Goal: Contribute content: Contribute content

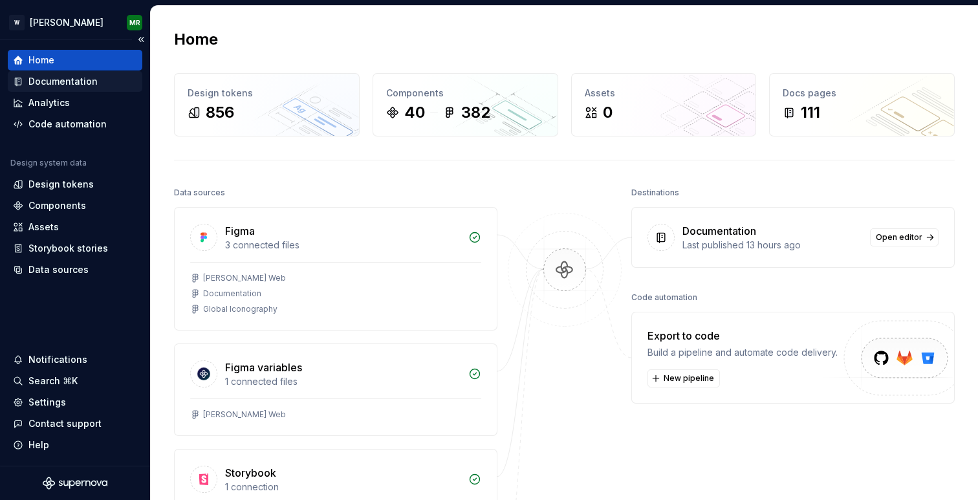
click at [80, 78] on div "Documentation" at bounding box center [62, 81] width 69 height 13
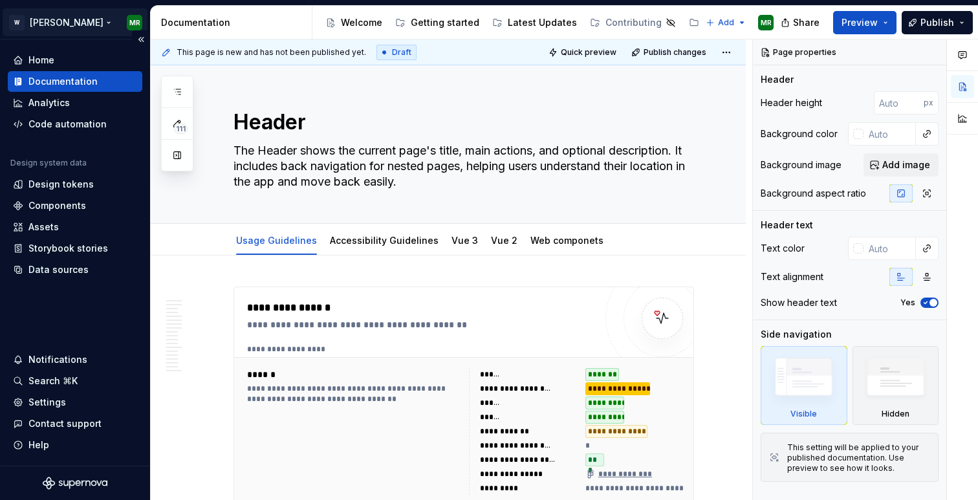
click at [30, 23] on html "W Watson MR Home Documentation Analytics Code automation Design system data Des…" at bounding box center [489, 250] width 978 height 500
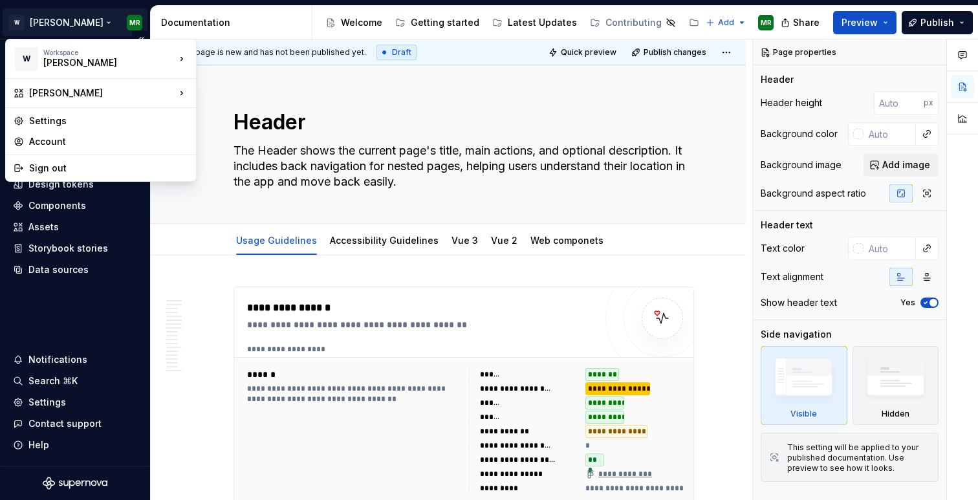
type textarea "*"
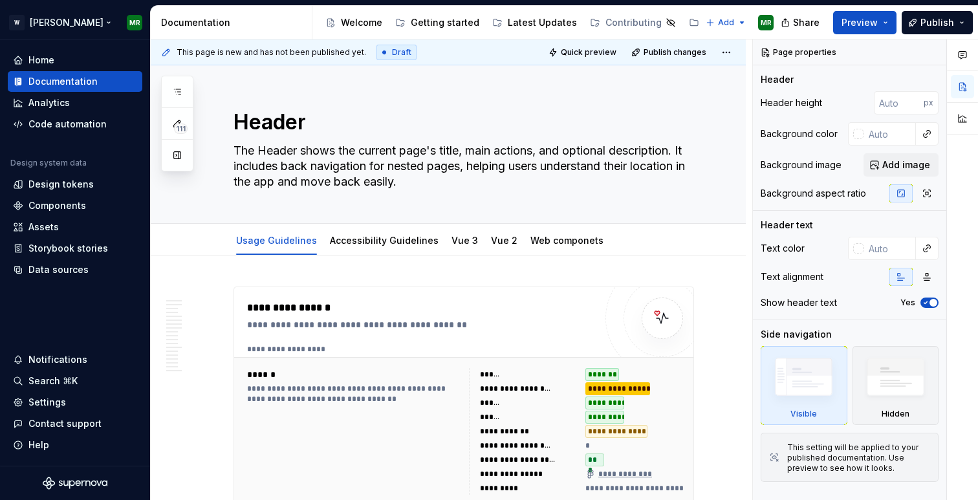
click at [16, 17] on html "W Watson MR Home Documentation Analytics Code automation Design system data Des…" at bounding box center [489, 250] width 978 height 500
click at [16, 23] on html "W Watson MR Home Documentation Analytics Code automation Design system data Des…" at bounding box center [489, 250] width 978 height 500
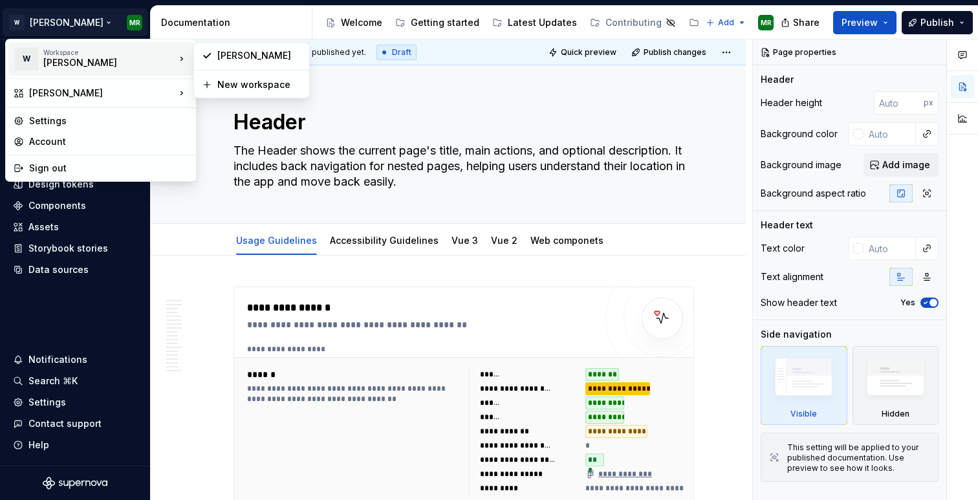
click at [27, 51] on div "W" at bounding box center [26, 58] width 23 height 23
click at [36, 30] on html "W Watson MR Home Documentation Analytics Code automation Design system data Des…" at bounding box center [489, 250] width 978 height 500
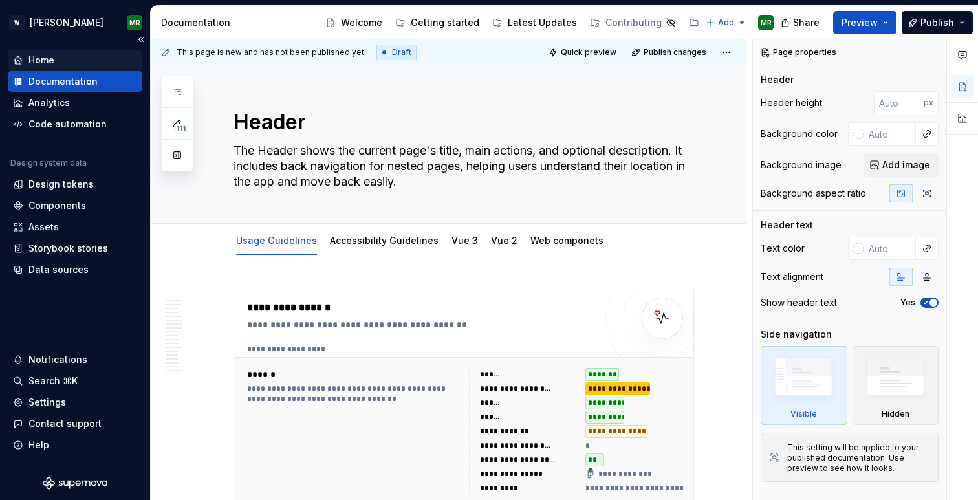
click at [41, 61] on div "Home" at bounding box center [41, 60] width 26 height 13
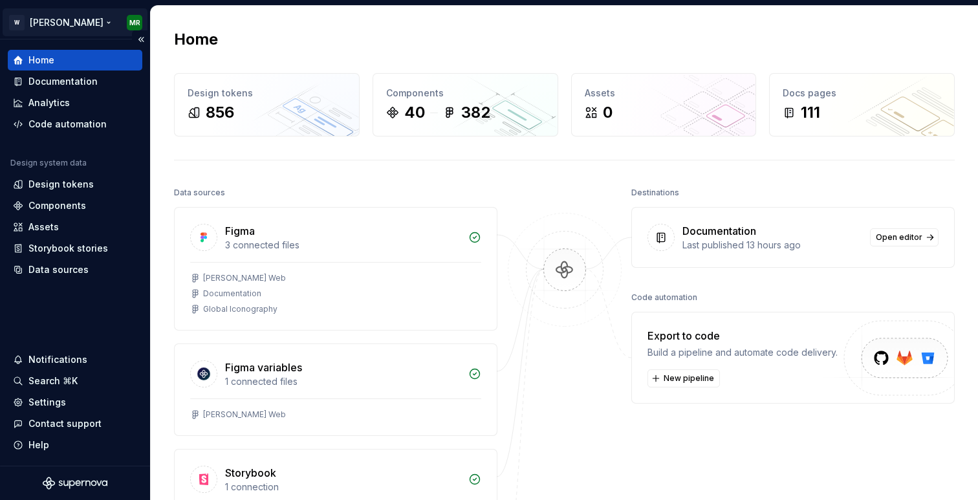
click at [69, 19] on html "[PERSON_NAME] MR Home Documentation Analytics Code automation Design system dat…" at bounding box center [489, 250] width 978 height 500
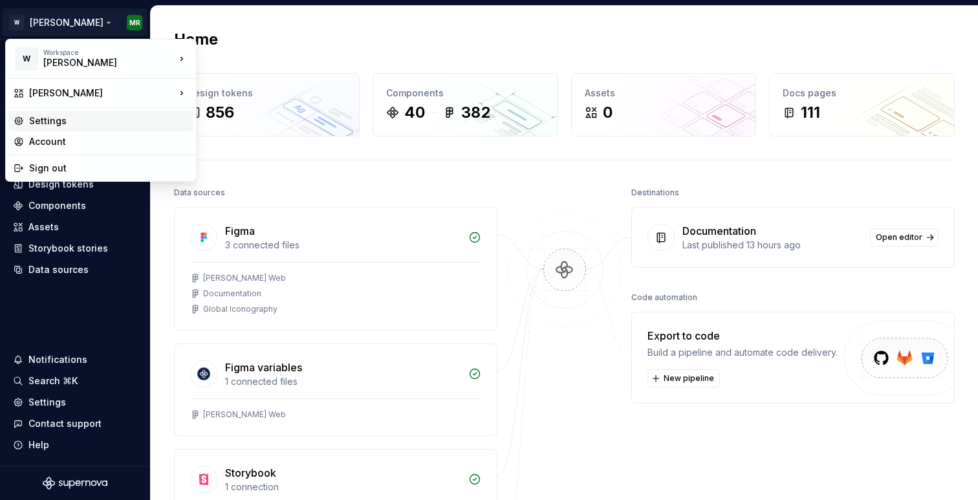
click at [54, 115] on div "Settings" at bounding box center [108, 121] width 159 height 13
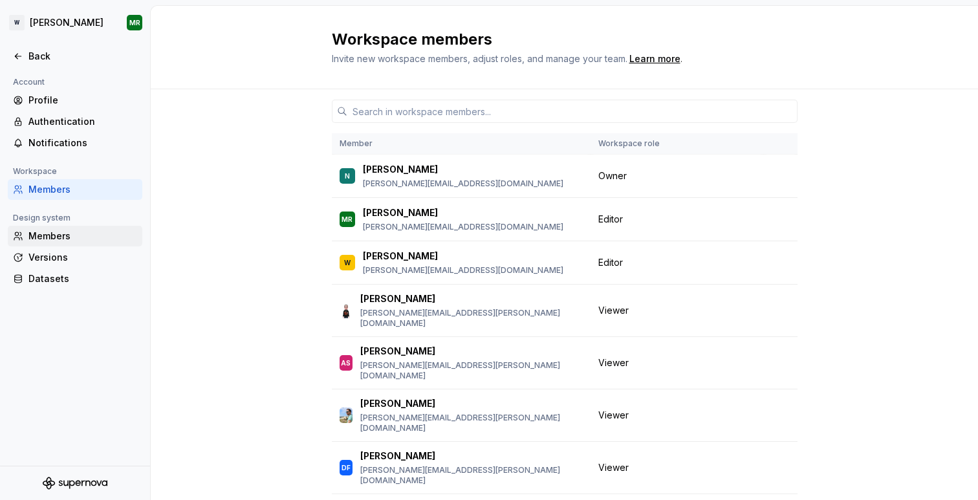
click at [52, 239] on div "Members" at bounding box center [82, 236] width 109 height 13
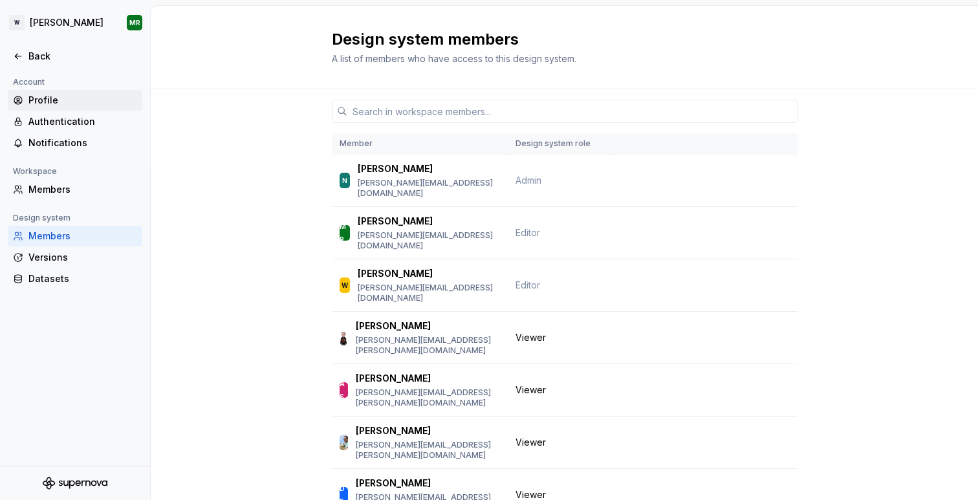
click at [63, 94] on div "Profile" at bounding box center [82, 100] width 109 height 13
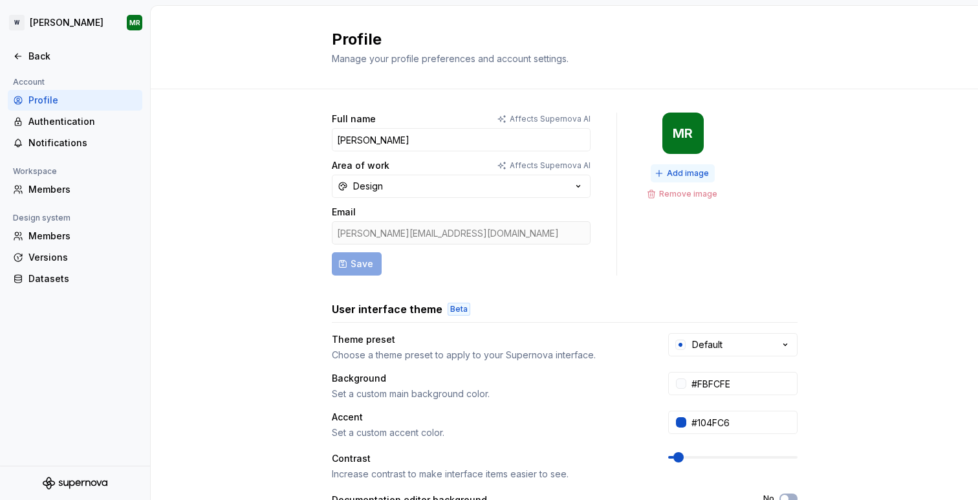
click at [684, 175] on span "Add image" at bounding box center [688, 173] width 42 height 10
click at [13, 54] on icon at bounding box center [18, 56] width 10 height 10
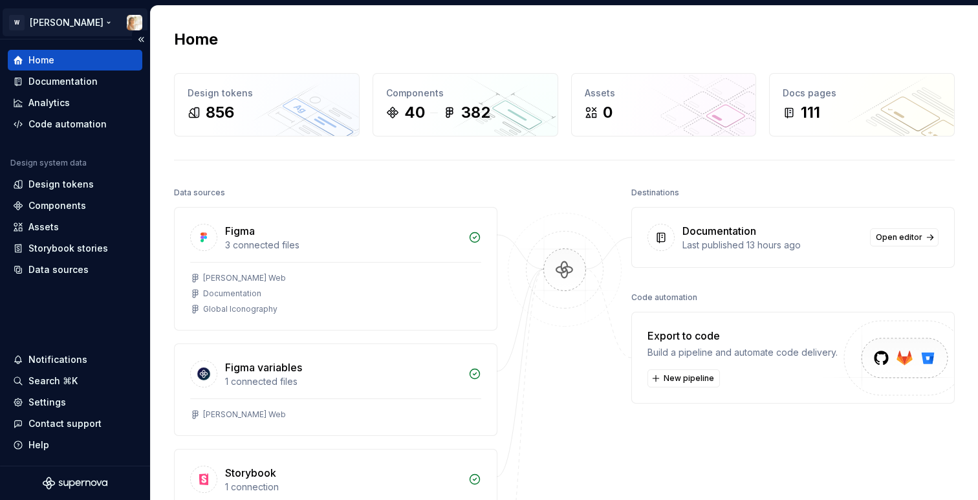
click at [72, 25] on html "W [PERSON_NAME] Home Documentation Analytics Code automation Design system data…" at bounding box center [489, 250] width 978 height 500
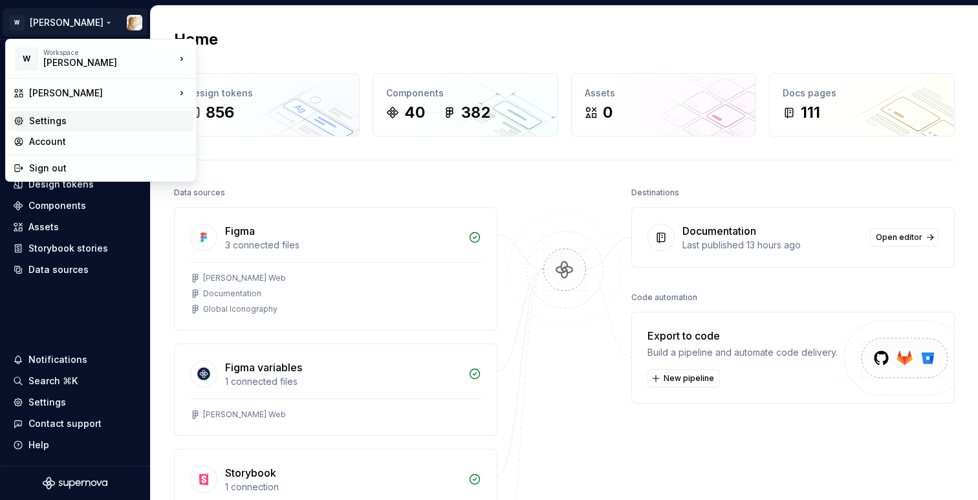
click at [61, 126] on div "Settings" at bounding box center [108, 121] width 159 height 13
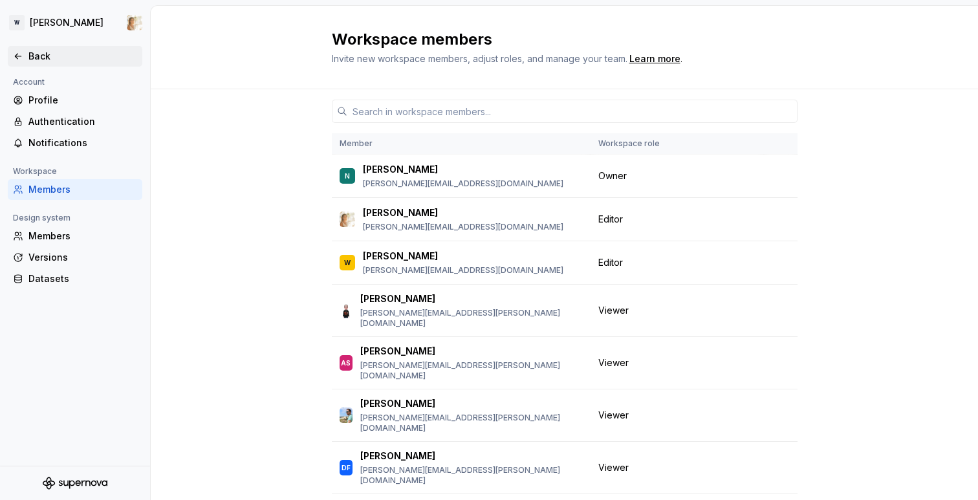
click at [19, 51] on icon at bounding box center [18, 56] width 10 height 10
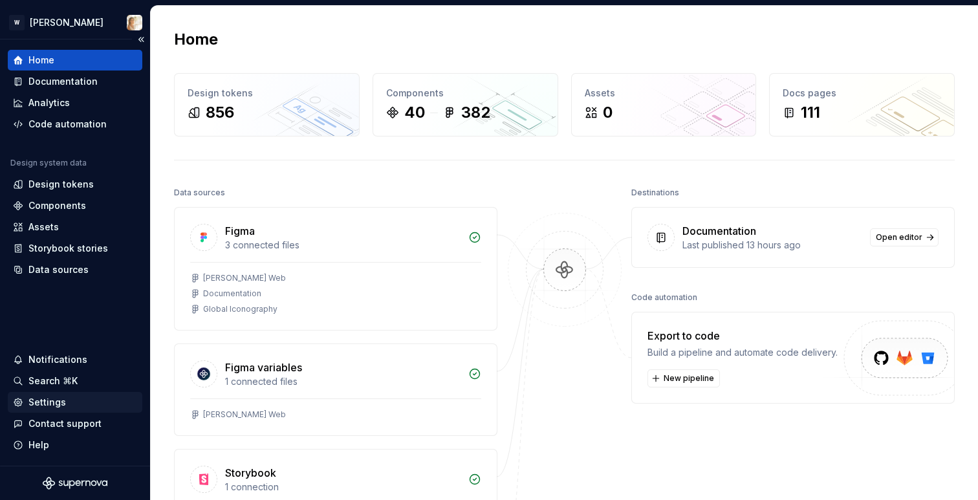
click at [41, 396] on div "Settings" at bounding box center [47, 402] width 38 height 13
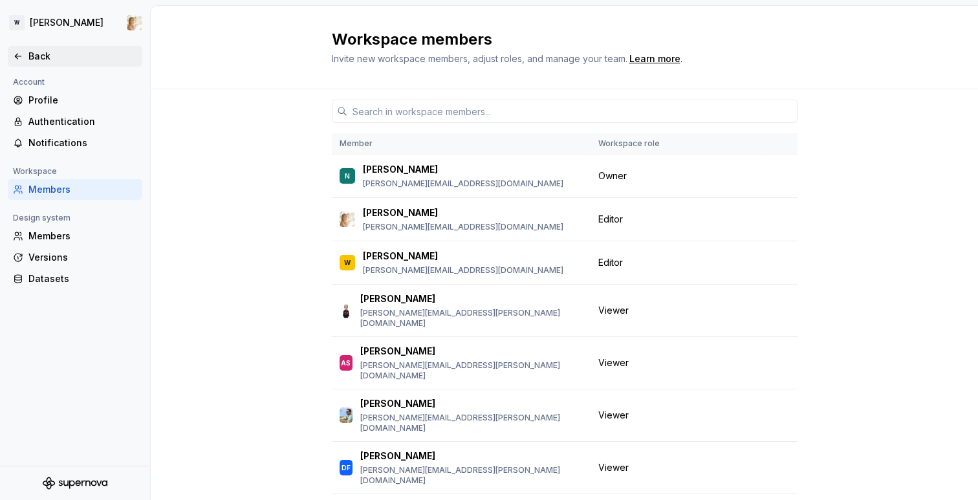
click at [18, 49] on div "Back" at bounding box center [75, 56] width 135 height 21
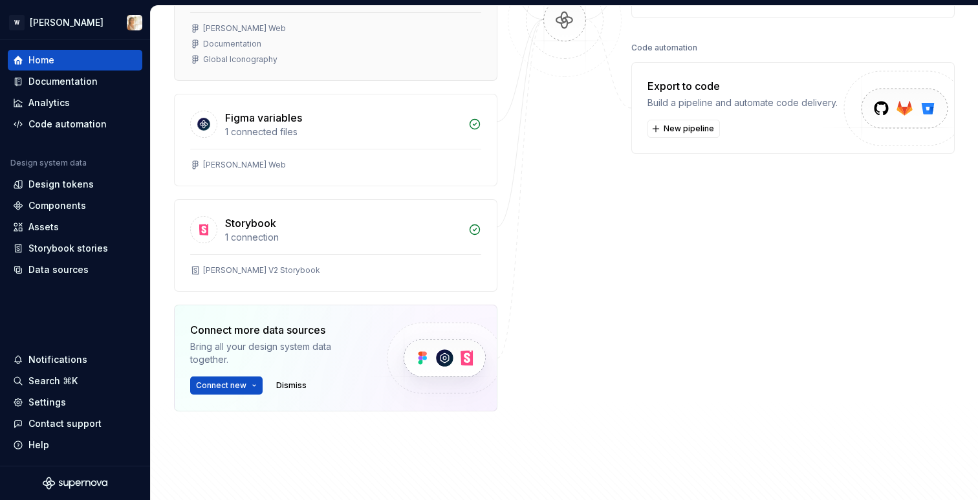
scroll to position [254, 0]
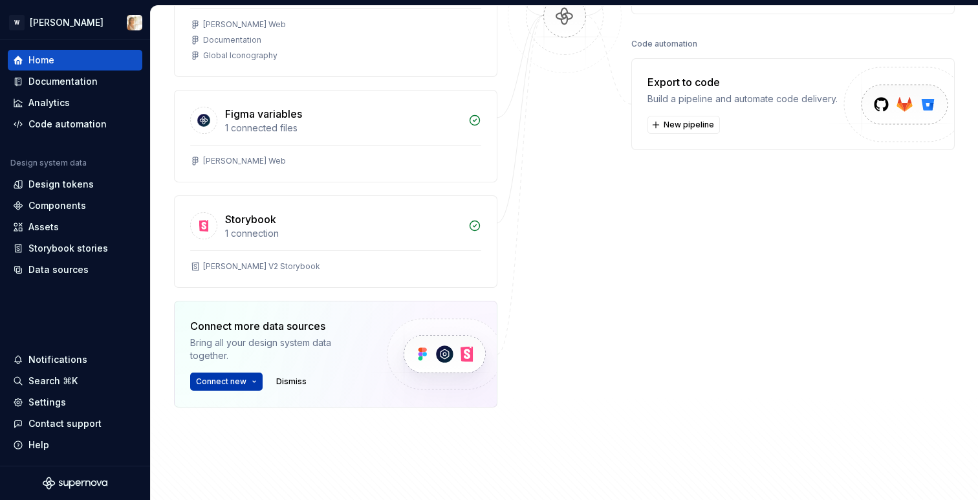
click at [254, 384] on button "Connect new" at bounding box center [226, 382] width 72 height 18
click at [287, 378] on span "Dismiss" at bounding box center [291, 382] width 30 height 10
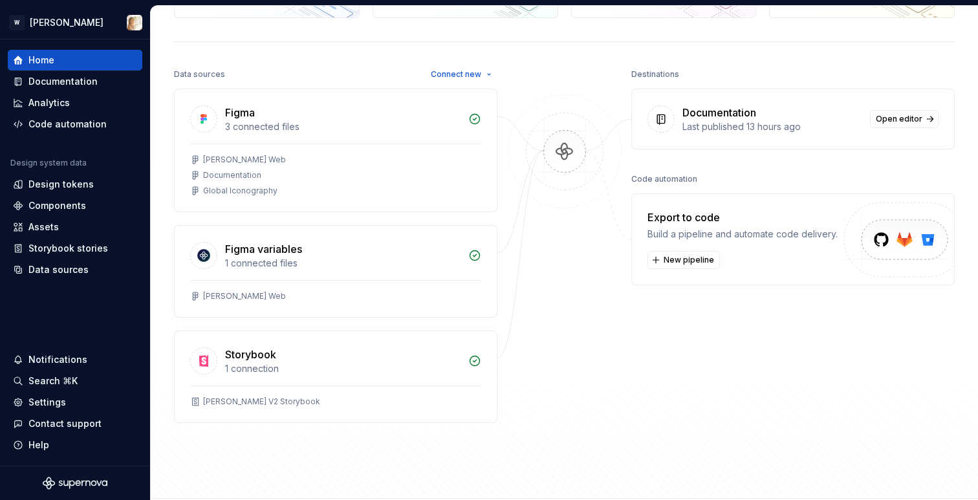
scroll to position [116, 0]
click at [475, 75] on span "Connect new" at bounding box center [456, 76] width 50 height 10
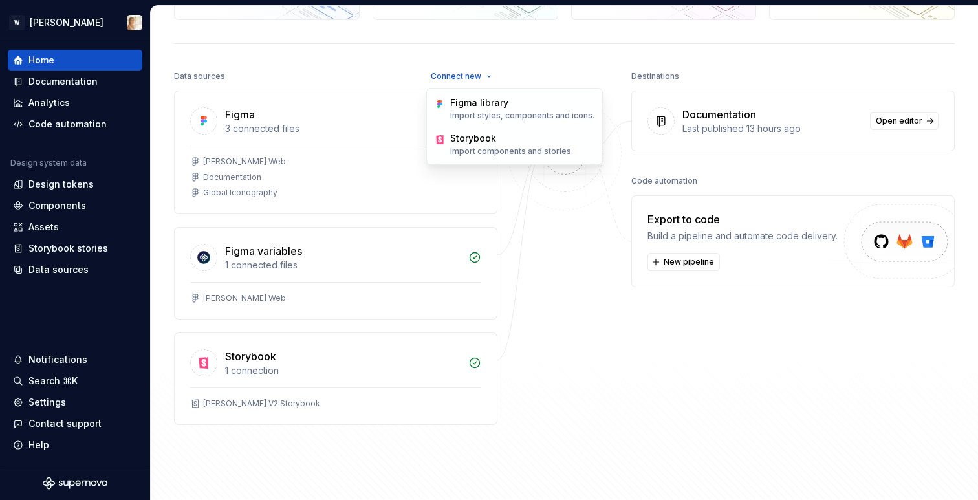
click at [547, 333] on div at bounding box center [564, 246] width 129 height 358
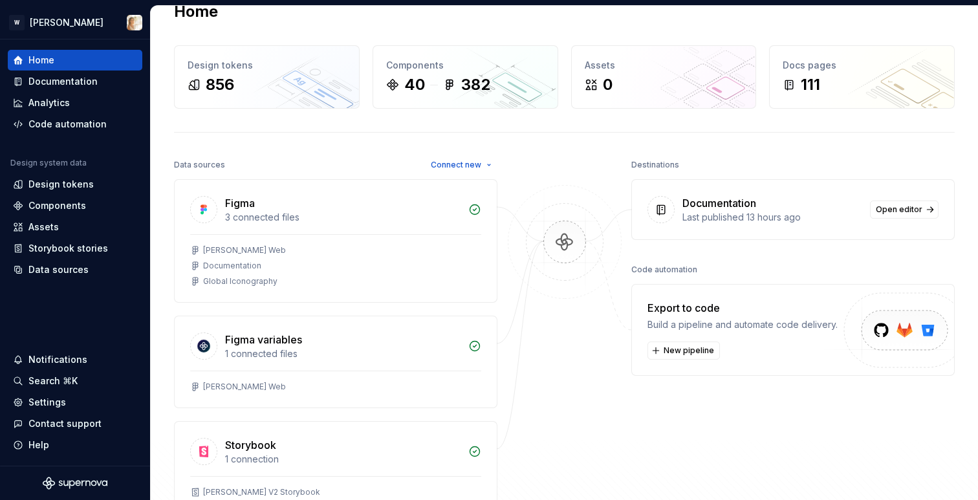
scroll to position [0, 0]
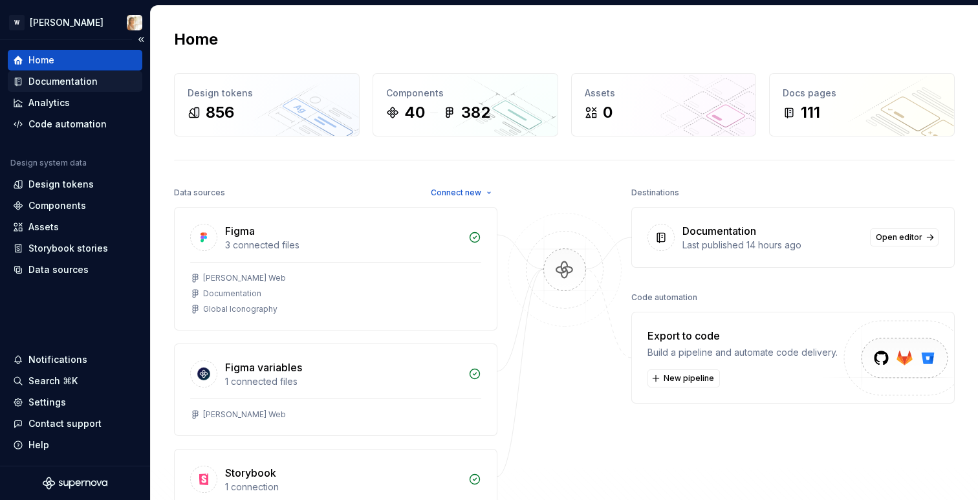
click at [72, 83] on div "Documentation" at bounding box center [62, 81] width 69 height 13
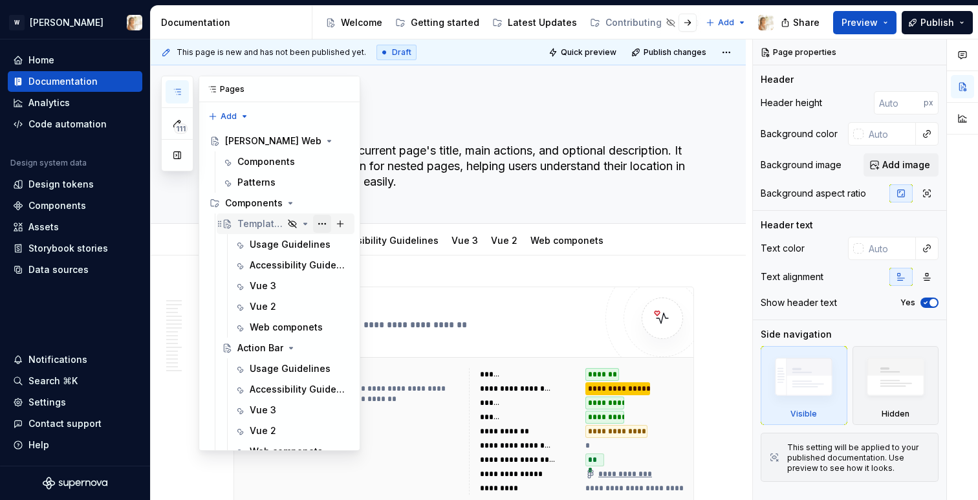
click at [324, 221] on button "Page tree" at bounding box center [322, 224] width 18 height 18
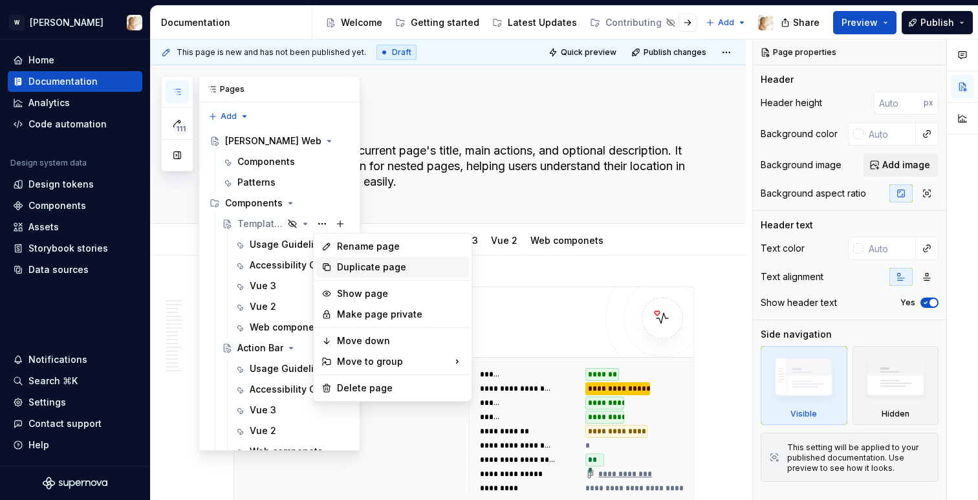
click at [339, 261] on div "Duplicate page" at bounding box center [400, 267] width 127 height 13
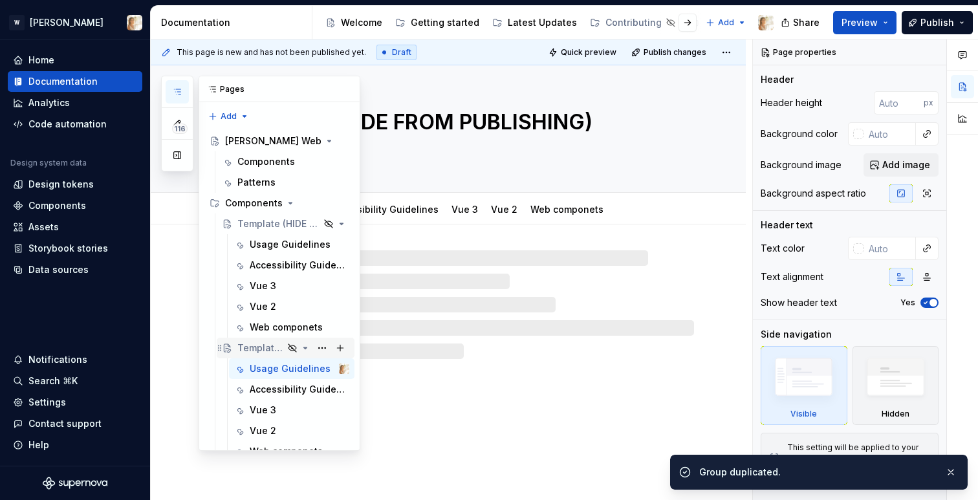
click at [260, 345] on div "Template (HIDE FROM PUBLISHING)" at bounding box center [260, 348] width 46 height 13
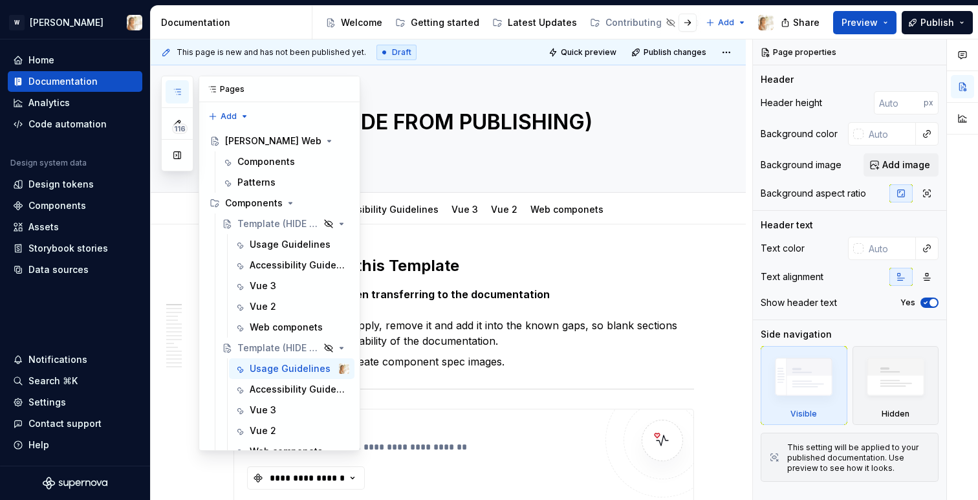
click at [180, 90] on icon "button" at bounding box center [177, 92] width 10 height 10
click at [559, 120] on textarea "Template (HIDE FROM PUBLISHING)" at bounding box center [461, 122] width 461 height 31
type textarea "*"
type textarea "A"
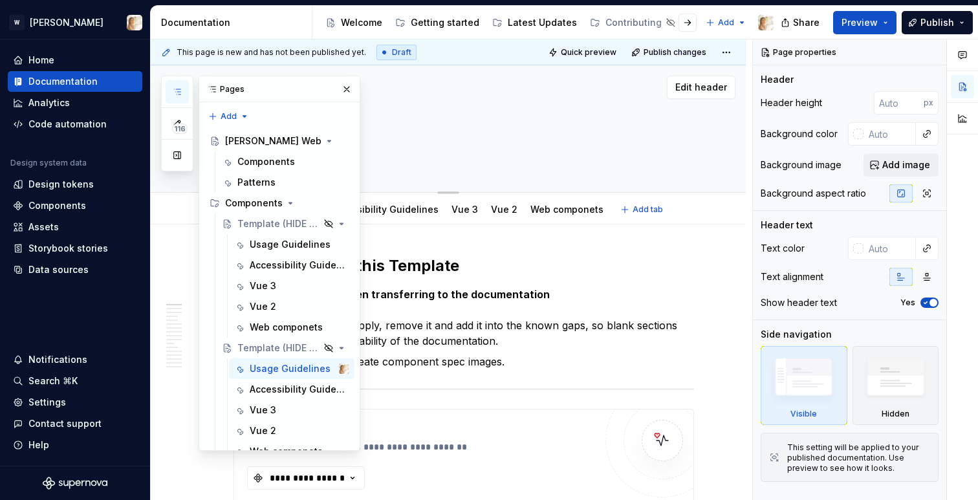
type textarea "*"
type textarea "Av"
type textarea "*"
type textarea "Ava"
type textarea "*"
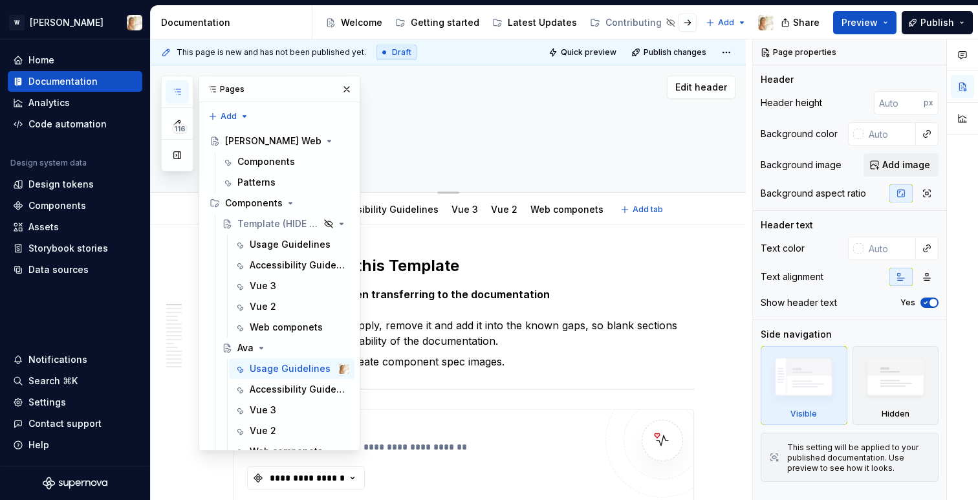
type textarea "Avat"
type textarea "*"
type textarea "Avata"
type textarea "*"
type textarea "Avatar"
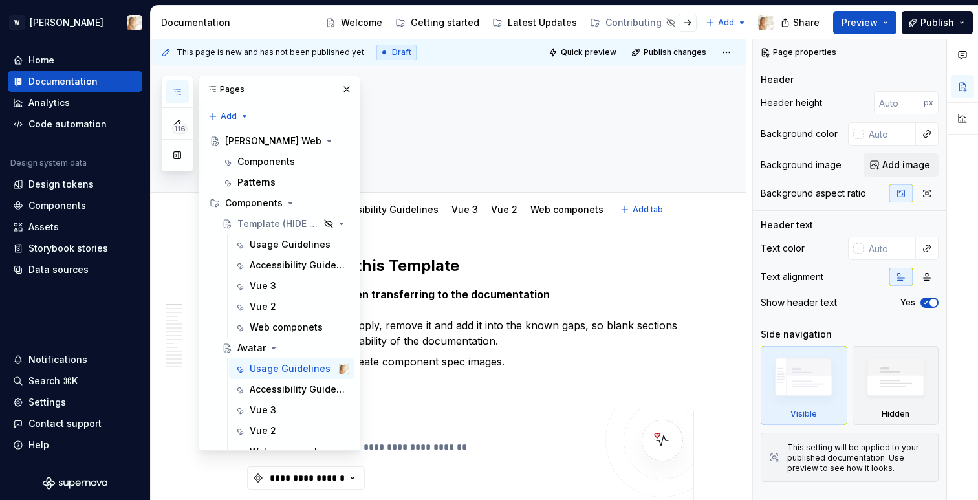
type textarea "*"
type textarea "Avatar"
click at [464, 131] on textarea "Avatar" at bounding box center [461, 122] width 461 height 31
type textarea "*"
type textarea "Avatar"
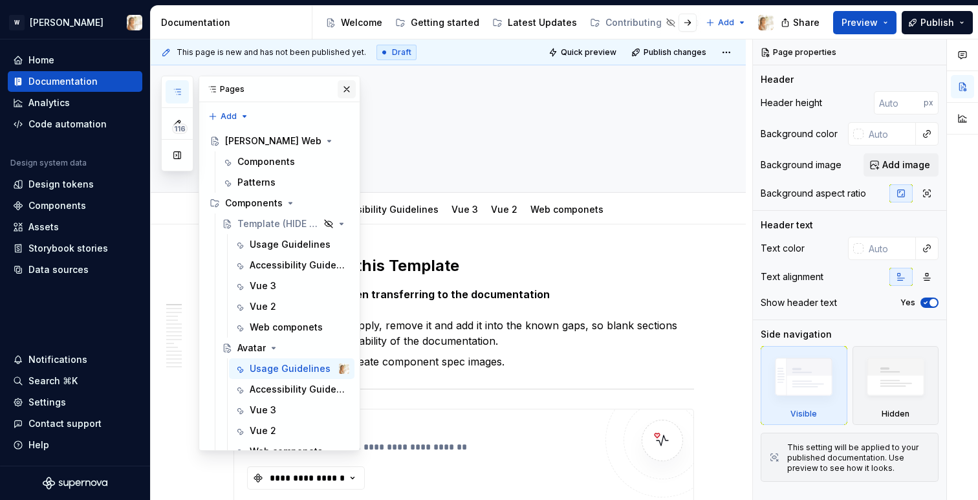
click at [347, 85] on button "button" at bounding box center [347, 89] width 18 height 18
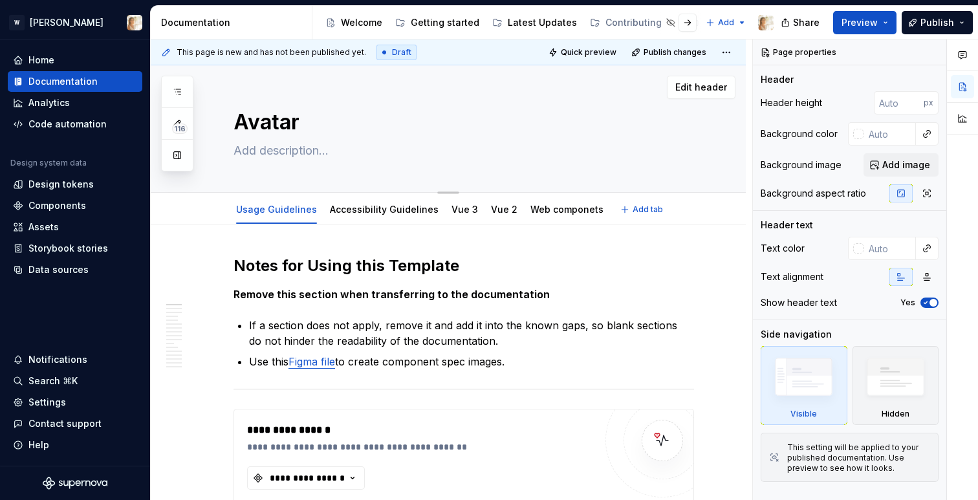
click at [304, 131] on textarea "Avatar" at bounding box center [461, 122] width 461 height 31
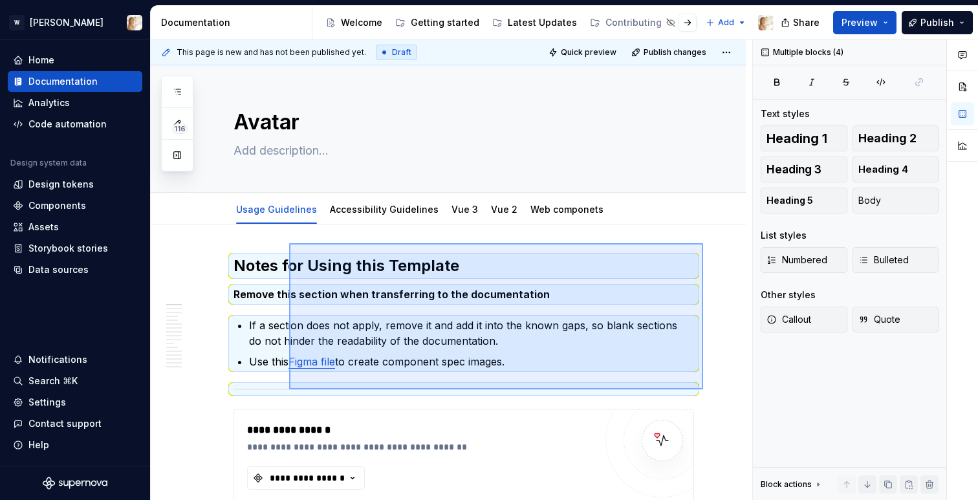
drag, startPoint x: 703, startPoint y: 389, endPoint x: 289, endPoint y: 243, distance: 439.1
click at [289, 243] on div "**********" at bounding box center [452, 269] width 602 height 461
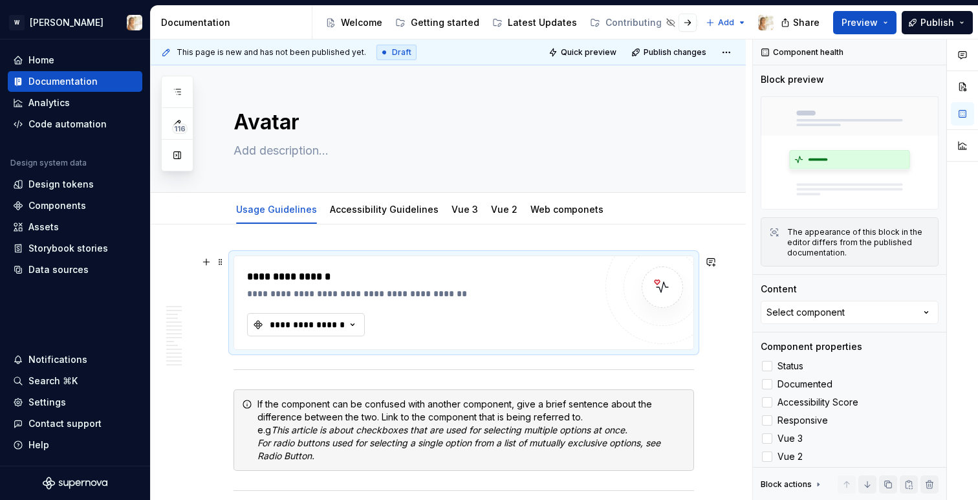
click at [295, 325] on div "**********" at bounding box center [307, 324] width 78 height 13
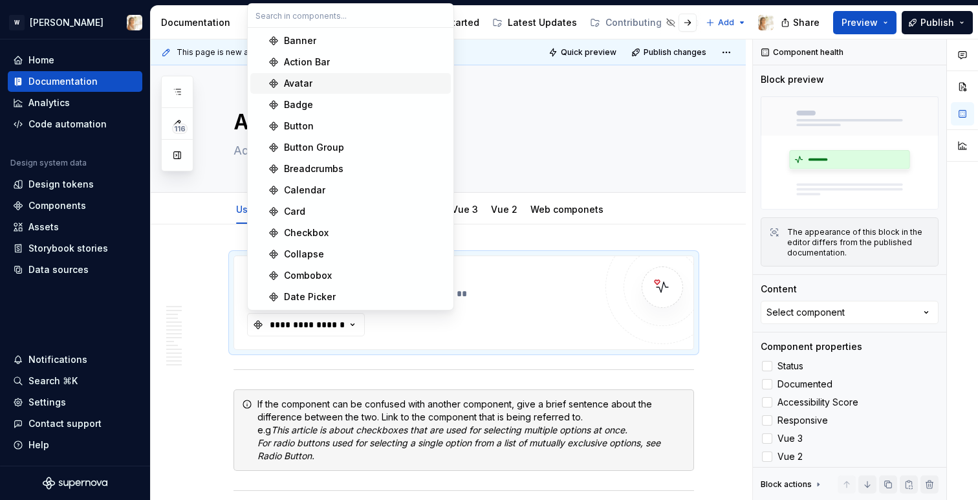
click at [318, 86] on div "Avatar" at bounding box center [365, 83] width 162 height 13
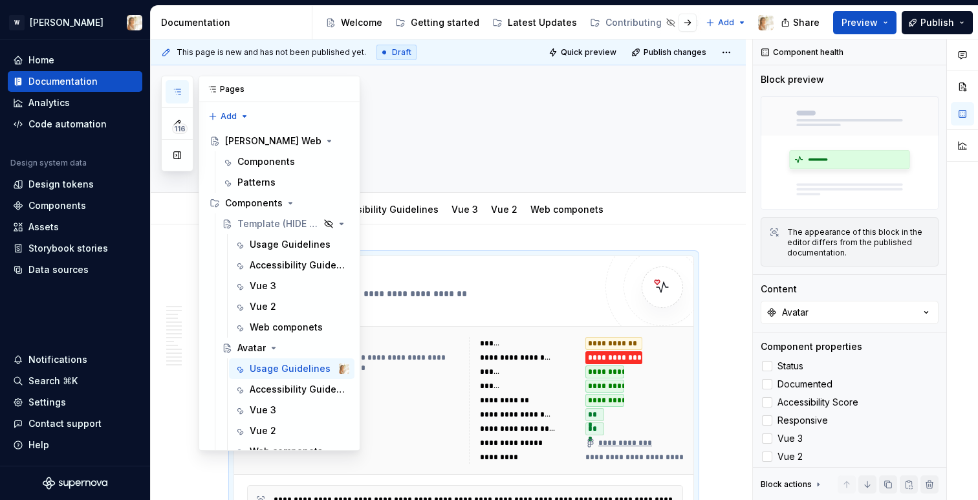
click at [177, 91] on icon "button" at bounding box center [177, 92] width 10 height 10
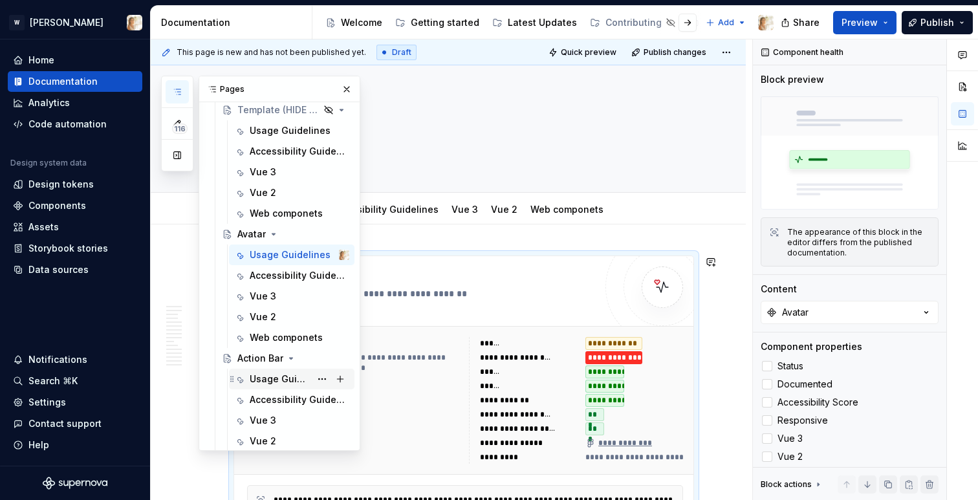
scroll to position [119, 0]
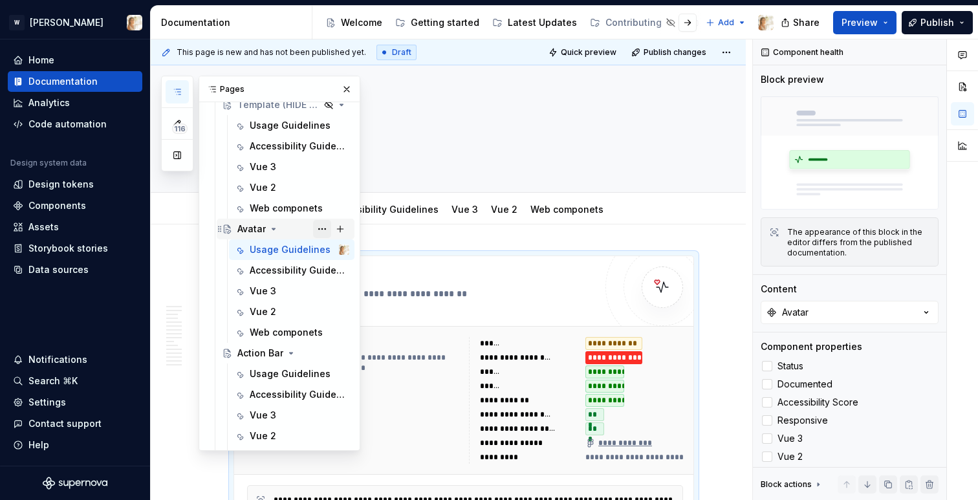
click at [318, 222] on button "Page tree" at bounding box center [322, 229] width 18 height 18
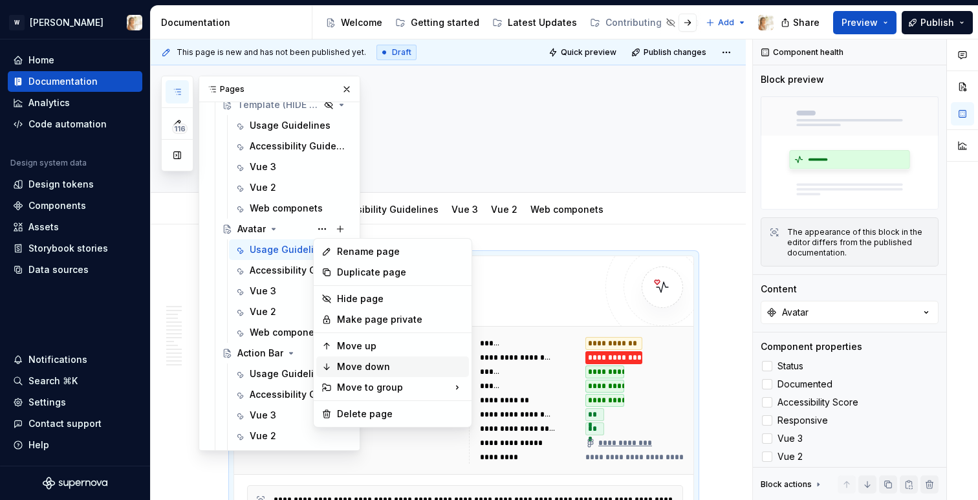
click at [373, 364] on div "Move down" at bounding box center [400, 366] width 127 height 13
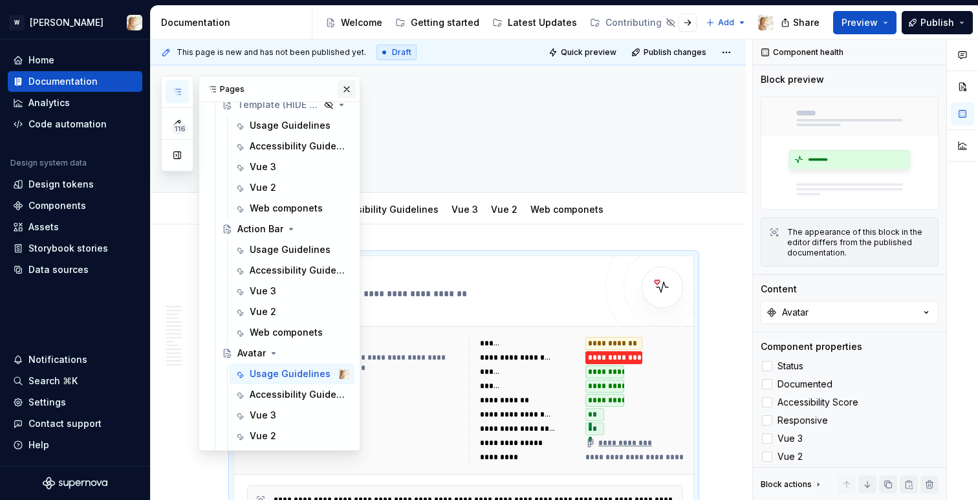
click at [348, 91] on button "button" at bounding box center [347, 89] width 18 height 18
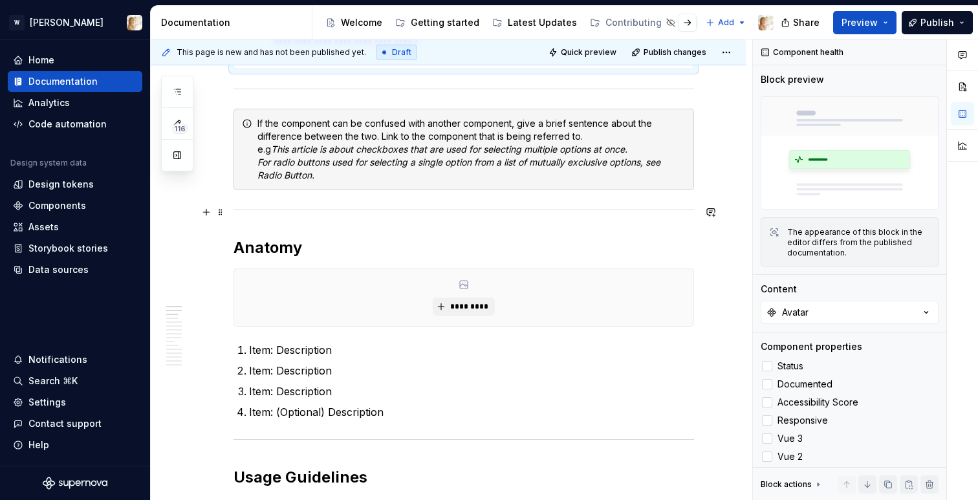
scroll to position [477, 0]
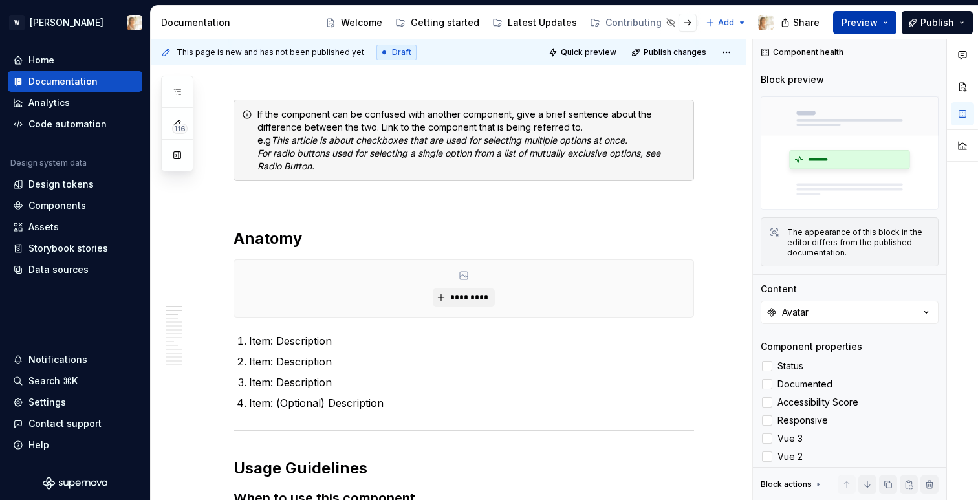
click at [883, 21] on button "Preview" at bounding box center [864, 22] width 63 height 23
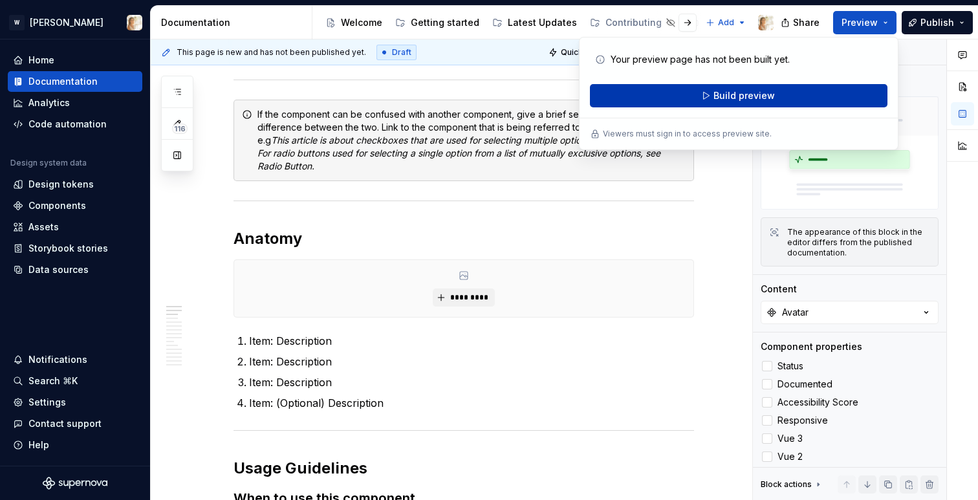
click at [763, 93] on span "Build preview" at bounding box center [744, 95] width 61 height 13
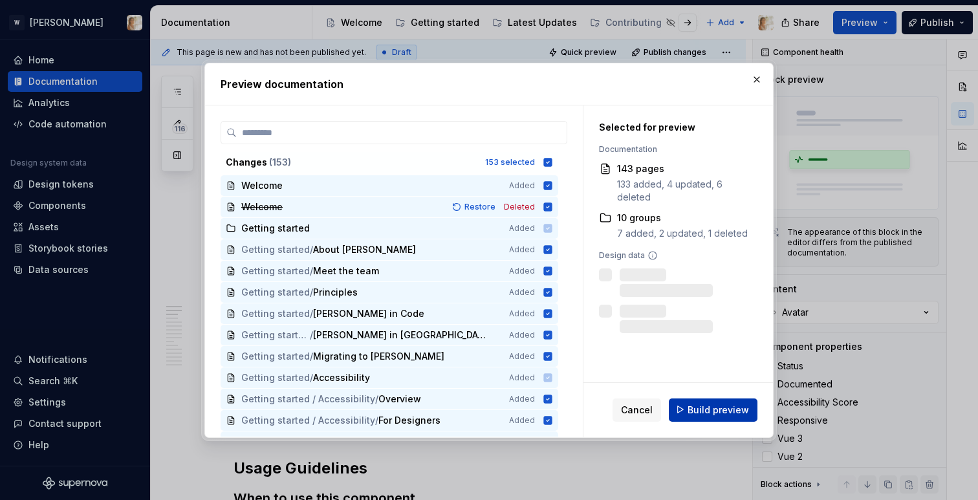
click at [698, 400] on button "Build preview" at bounding box center [713, 409] width 89 height 23
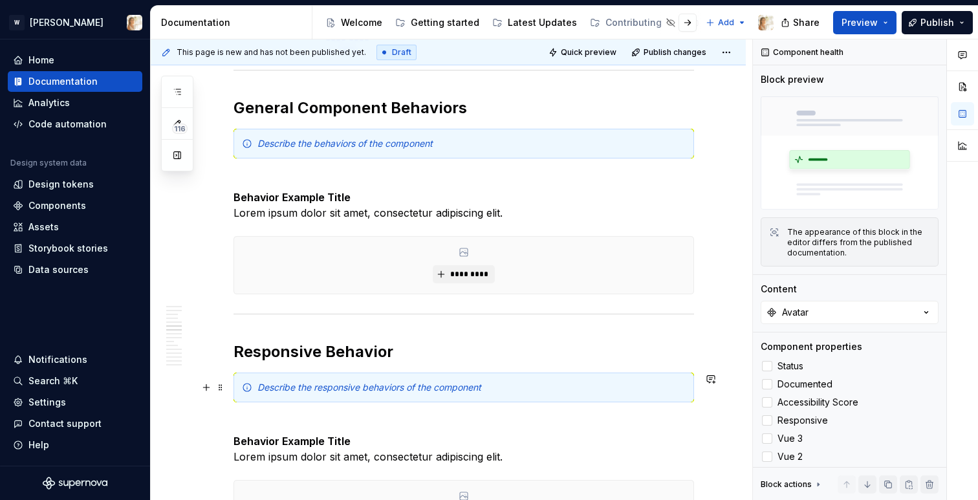
scroll to position [1514, 0]
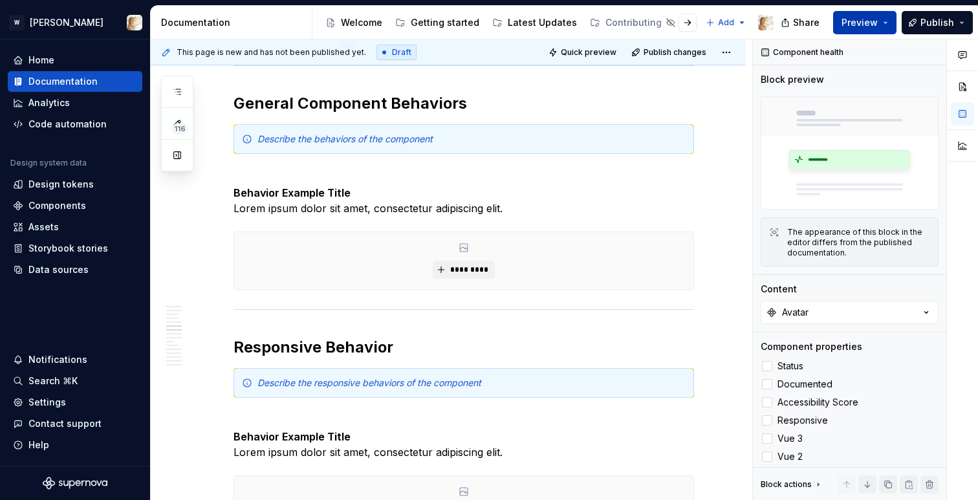
click at [861, 23] on span "Preview" at bounding box center [860, 22] width 36 height 13
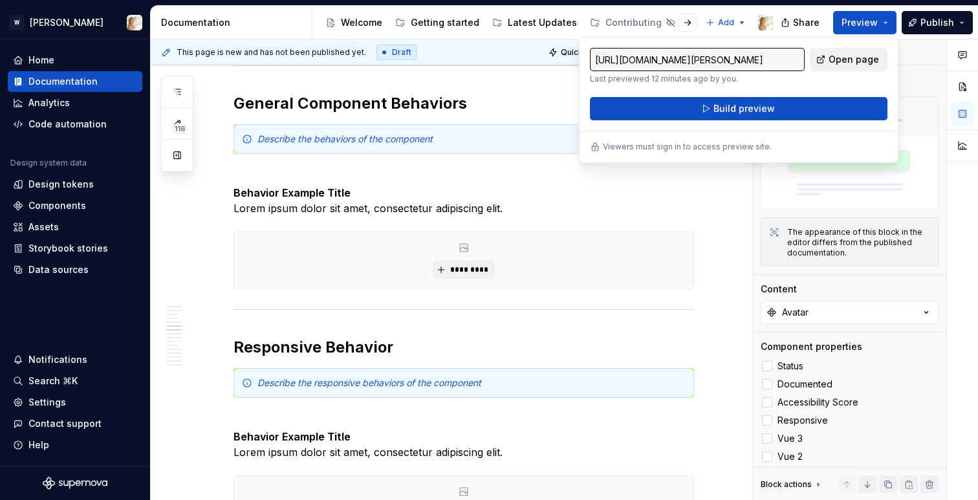
click at [849, 58] on span "Open page" at bounding box center [854, 59] width 50 height 13
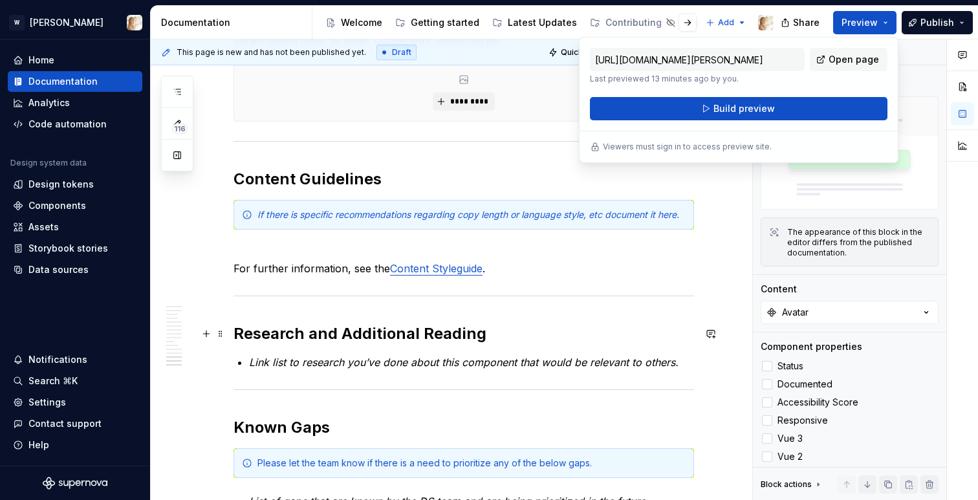
scroll to position [3156, 0]
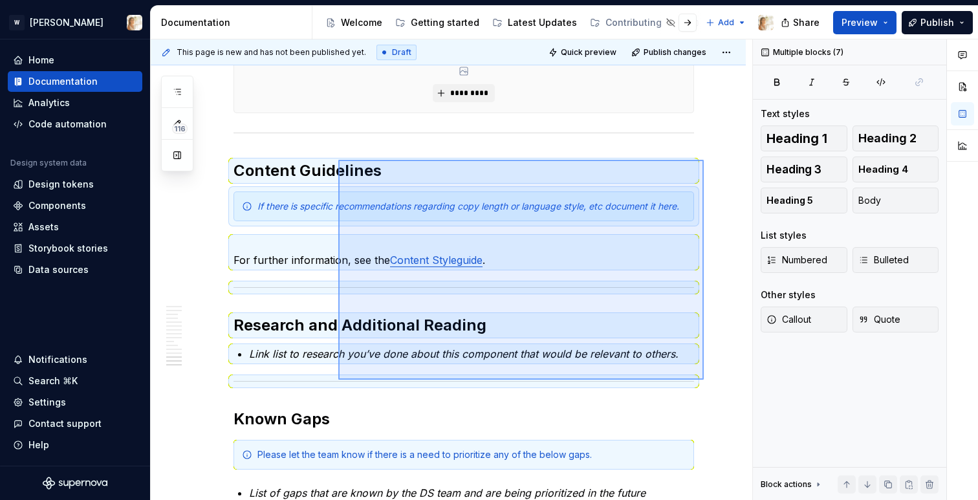
drag, startPoint x: 704, startPoint y: 380, endPoint x: 338, endPoint y: 160, distance: 426.6
click at [338, 160] on div "**********" at bounding box center [452, 269] width 602 height 461
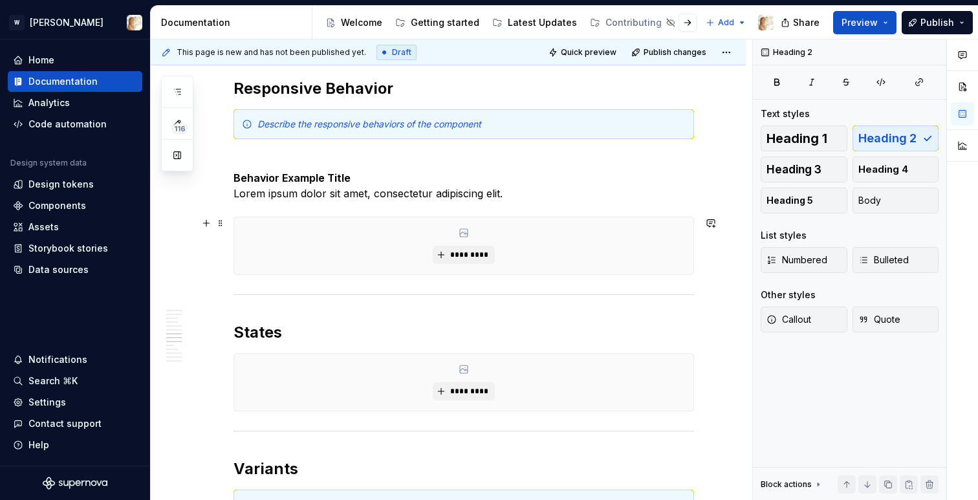
scroll to position [1774, 0]
type textarea "*"
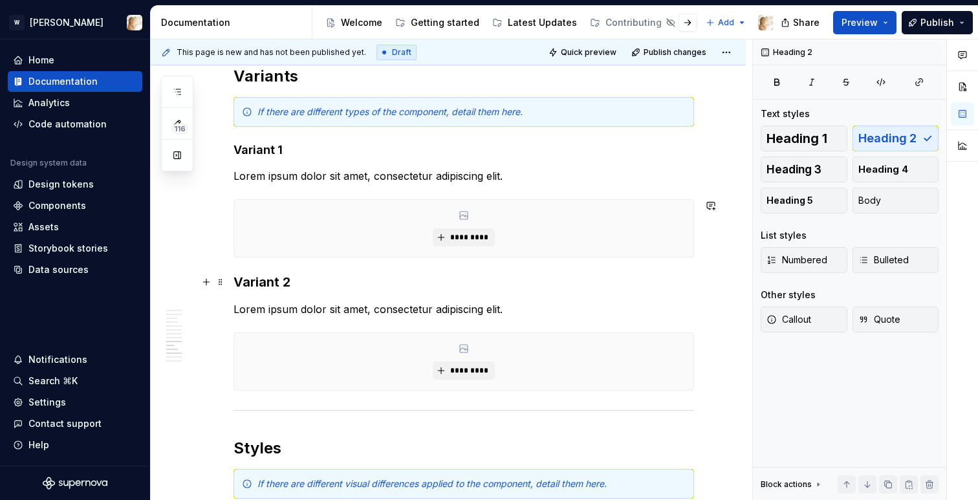
scroll to position [2183, 0]
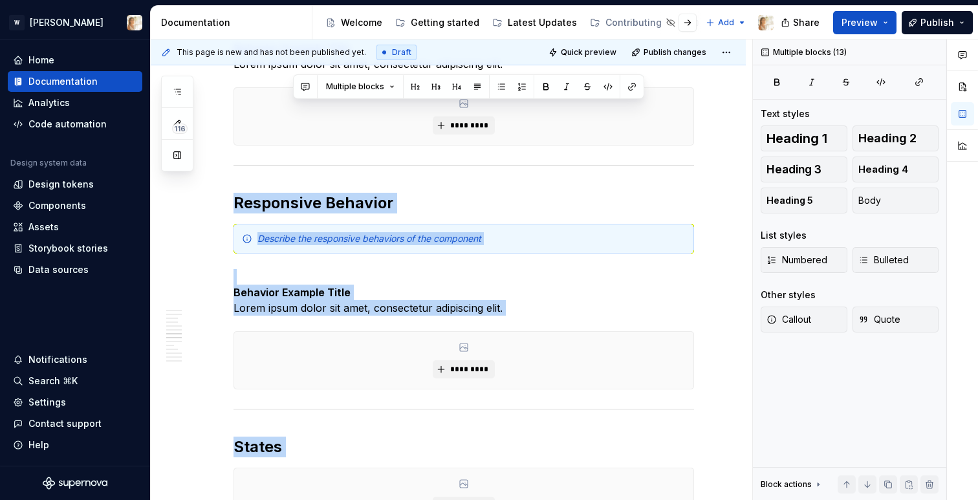
drag, startPoint x: 536, startPoint y: 93, endPoint x: 292, endPoint y: 83, distance: 243.4
click at [292, 83] on div "**********" at bounding box center [464, 173] width 461 height 3153
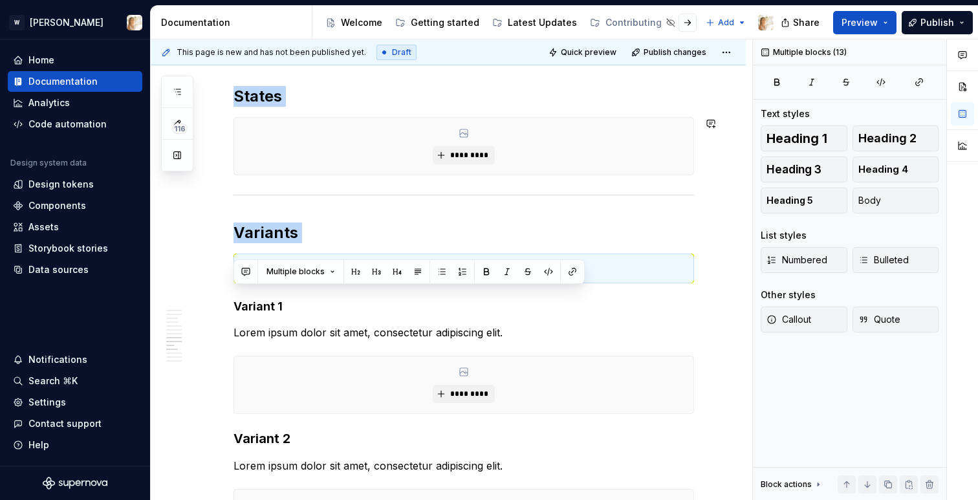
scroll to position [2044, 0]
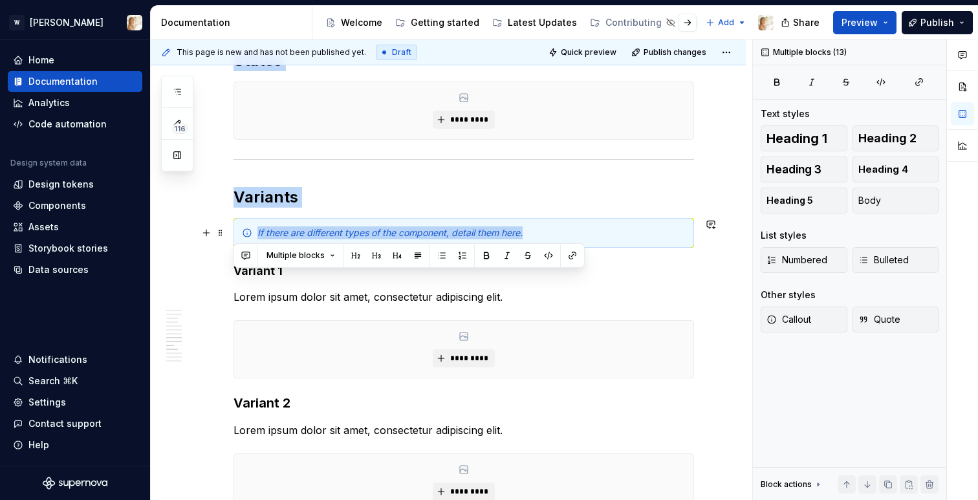
click at [551, 232] on div "If there are different types of the component, detail them here." at bounding box center [471, 232] width 428 height 13
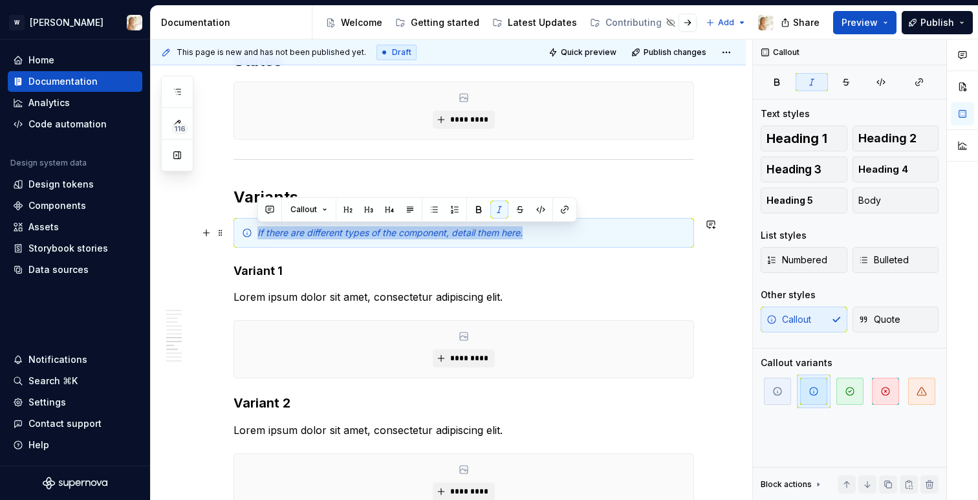
drag, startPoint x: 529, startPoint y: 235, endPoint x: 238, endPoint y: 233, distance: 290.5
click at [238, 233] on div "If there are different types of the component, detail them here." at bounding box center [464, 233] width 461 height 30
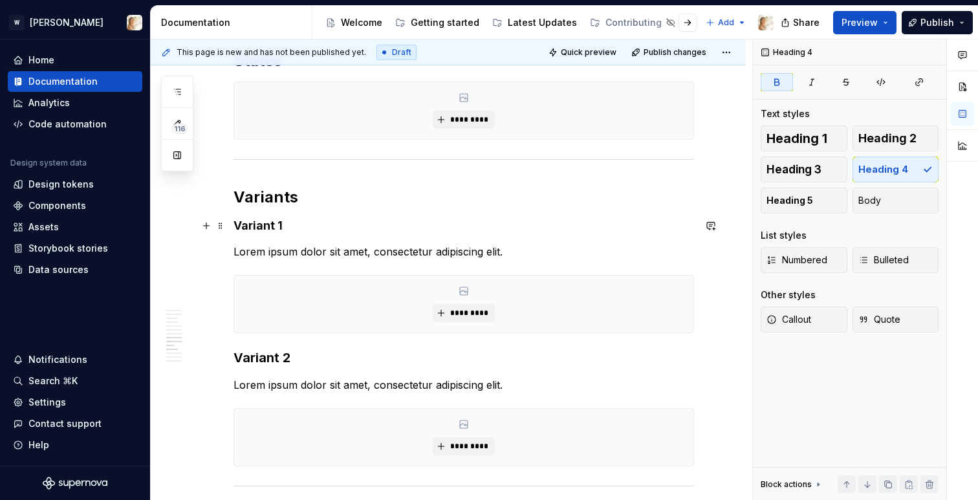
click at [283, 222] on h4 "Variant 1" at bounding box center [464, 226] width 461 height 16
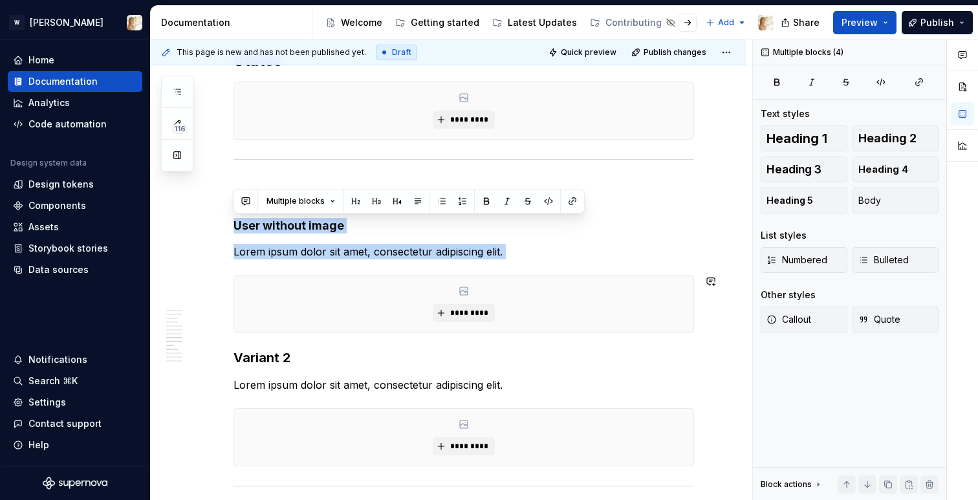
drag, startPoint x: 234, startPoint y: 225, endPoint x: 632, endPoint y: 348, distance: 416.4
drag, startPoint x: 234, startPoint y: 226, endPoint x: 233, endPoint y: 357, distance: 130.7
copy div "User without image Lorem ipsum dolor sit amet, consectetur adipiscing elit. ***…"
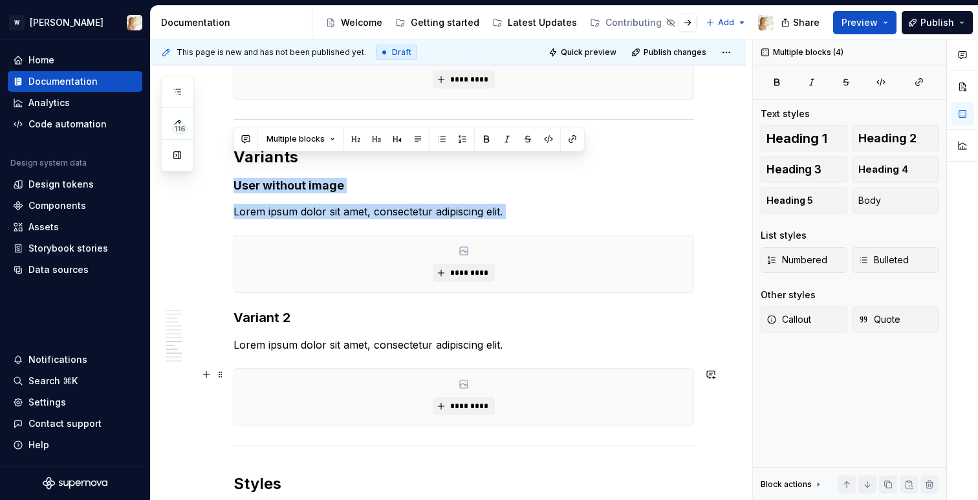
scroll to position [2106, 0]
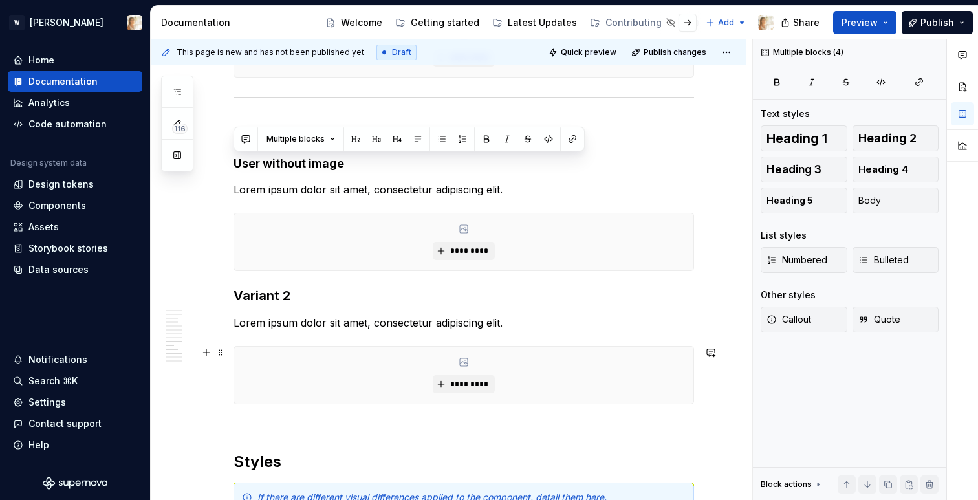
click at [694, 399] on div "*********" at bounding box center [464, 375] width 461 height 58
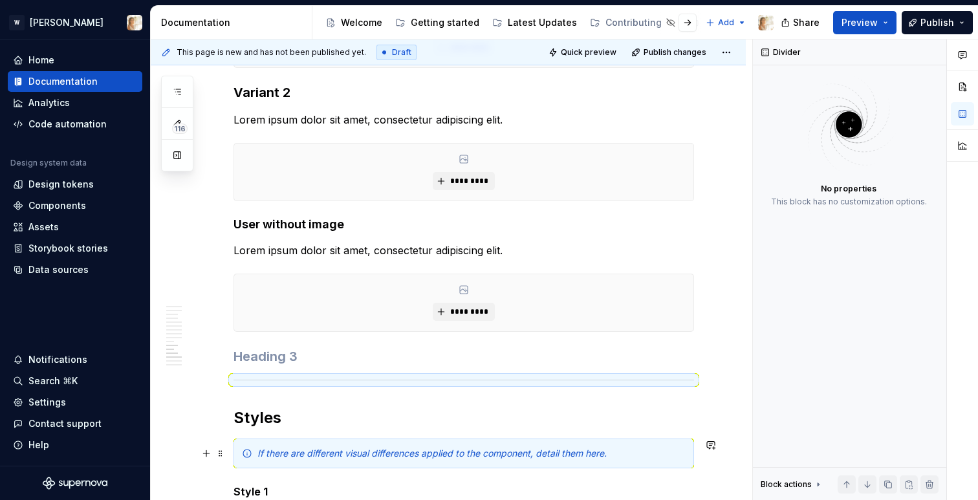
scroll to position [2313, 0]
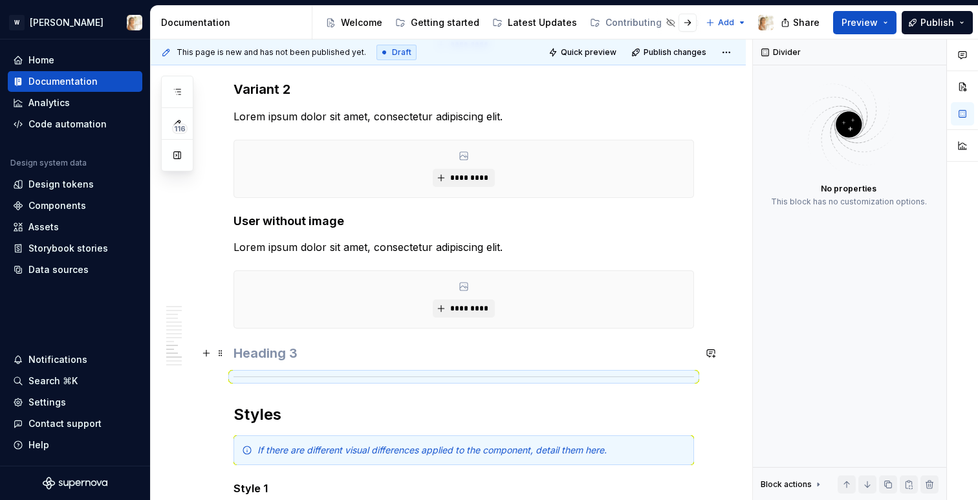
click at [410, 347] on h3 at bounding box center [464, 353] width 461 height 18
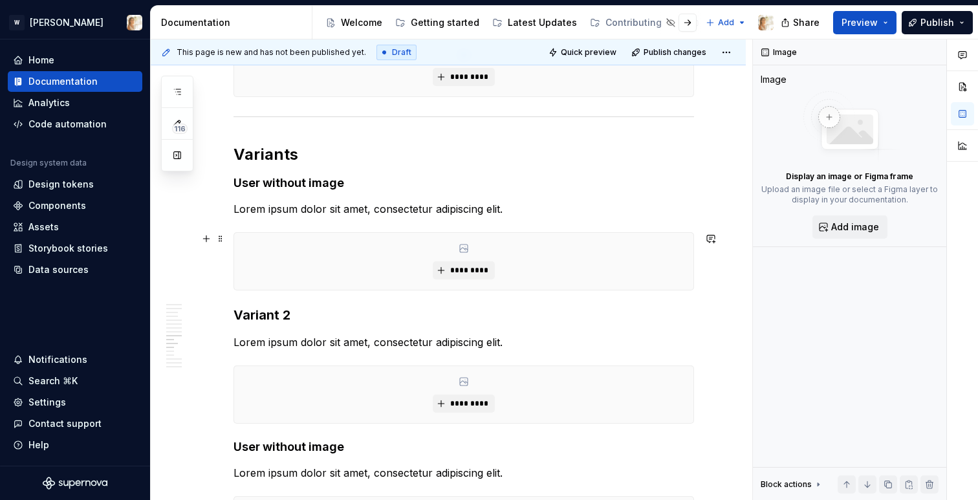
scroll to position [2088, 0]
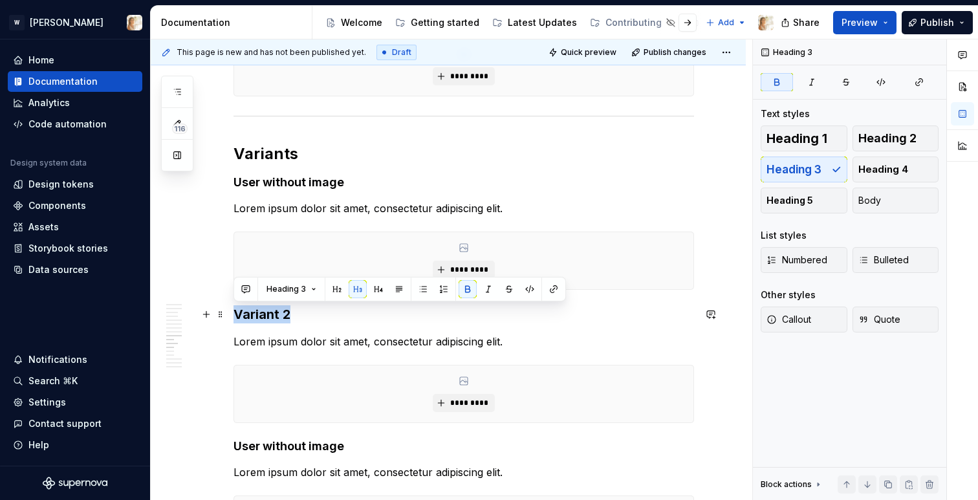
drag, startPoint x: 237, startPoint y: 314, endPoint x: 289, endPoint y: 318, distance: 51.3
click at [289, 318] on strong "Variant 2" at bounding box center [262, 315] width 57 height 16
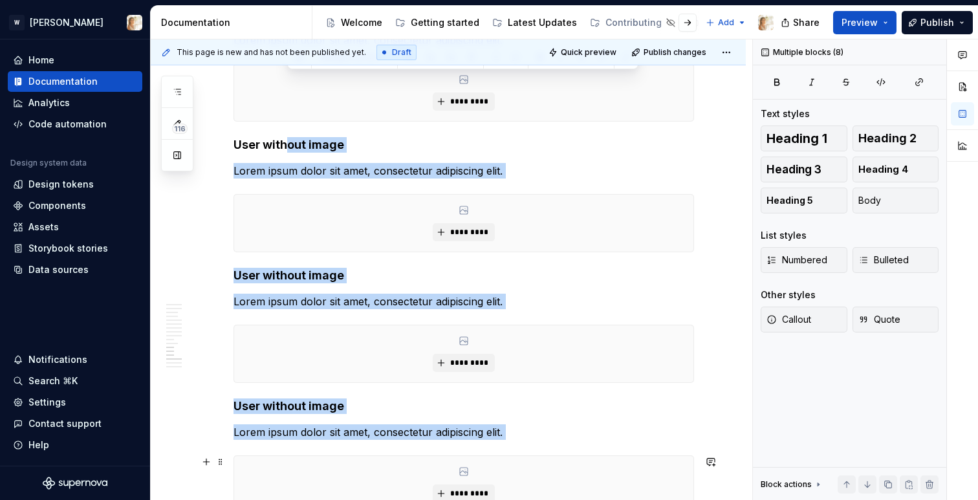
scroll to position [2454, 0]
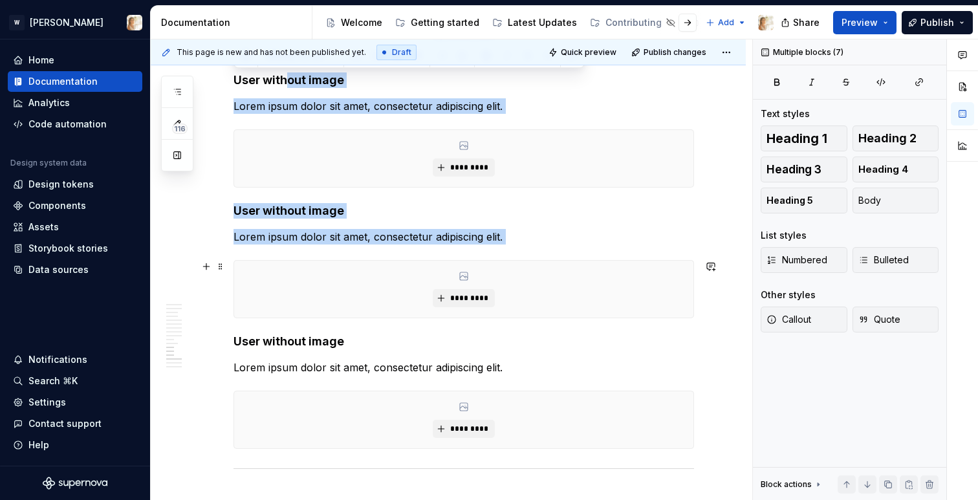
drag, startPoint x: 287, startPoint y: 446, endPoint x: 278, endPoint y: 322, distance: 125.1
click at [278, 318] on div "*********" at bounding box center [464, 289] width 461 height 58
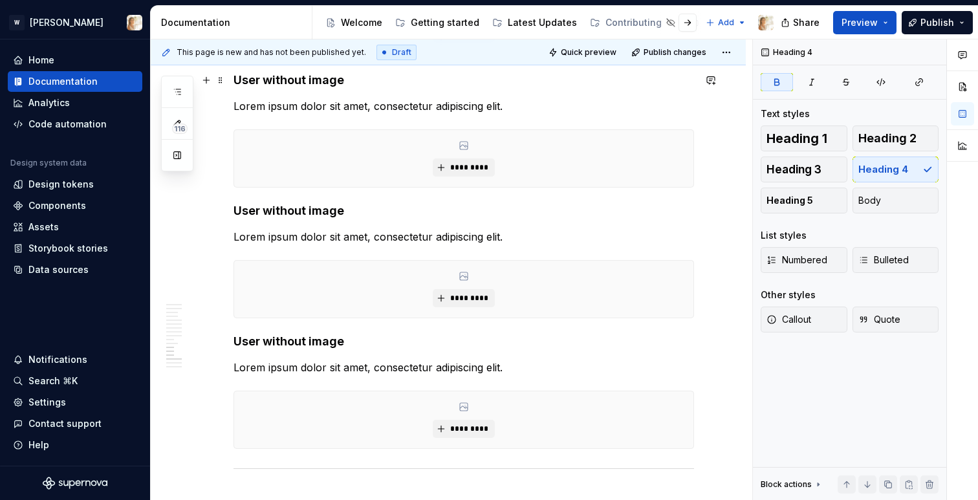
click at [305, 82] on strong "User without image" at bounding box center [289, 80] width 111 height 14
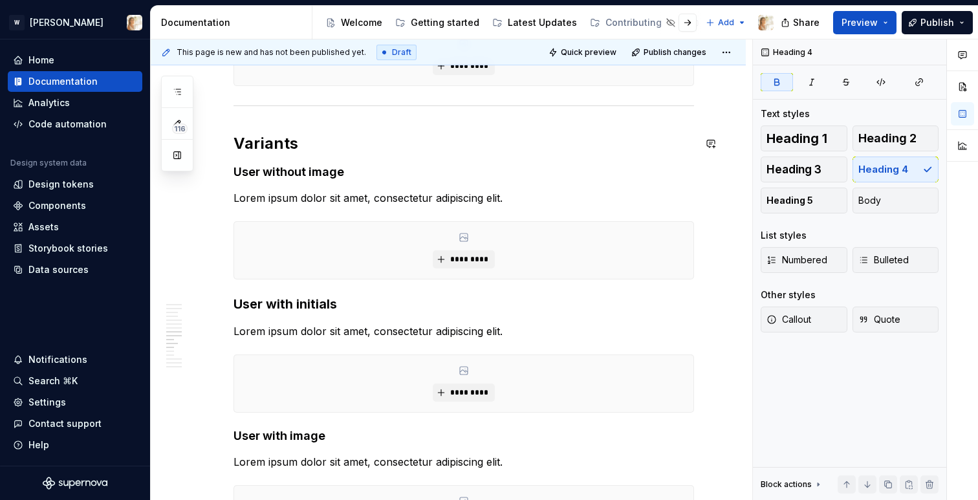
scroll to position [2072, 0]
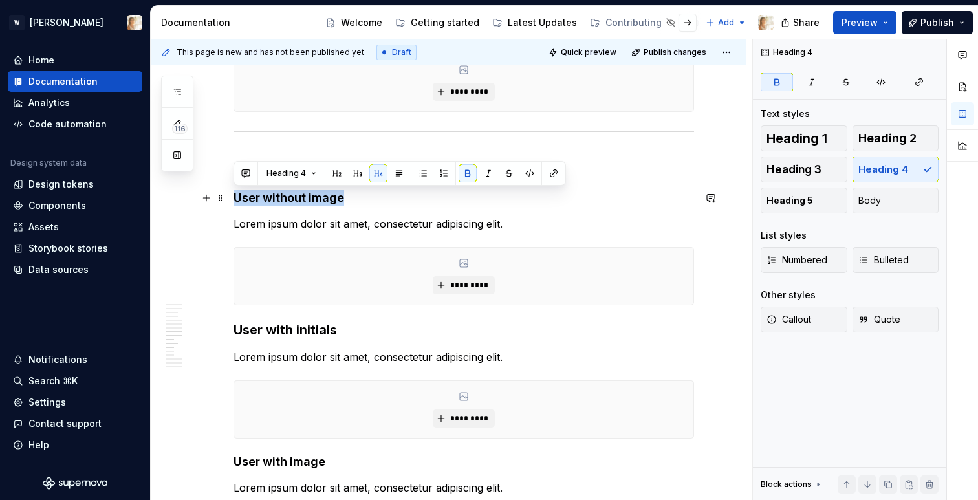
drag, startPoint x: 342, startPoint y: 197, endPoint x: 237, endPoint y: 193, distance: 104.3
click at [237, 193] on strong "User without image" at bounding box center [289, 198] width 111 height 14
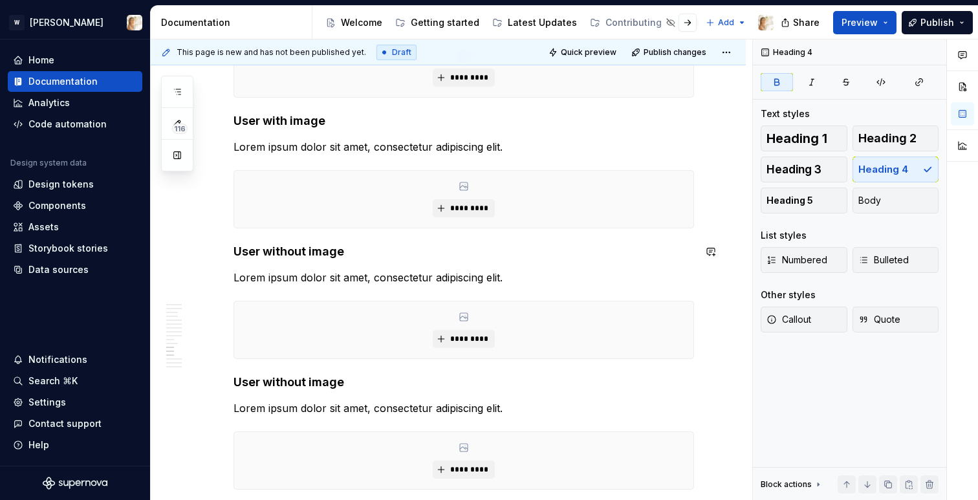
scroll to position [2431, 0]
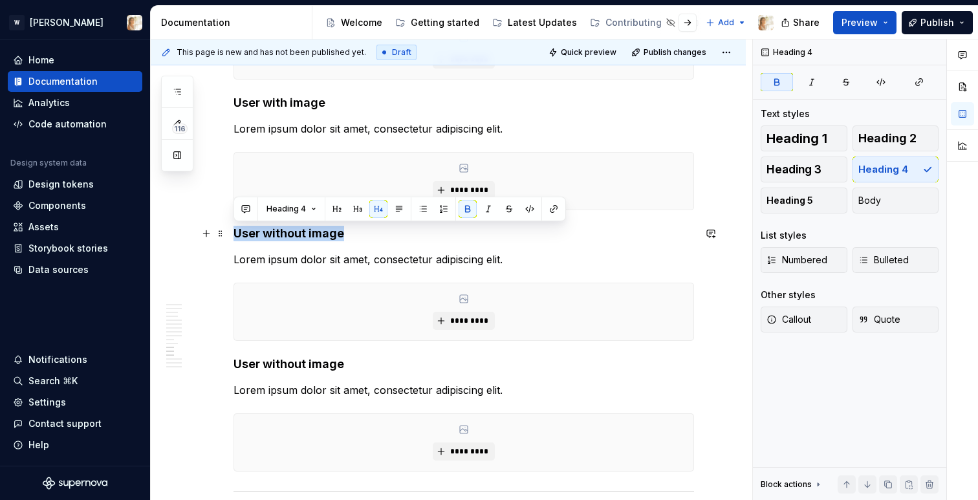
drag, startPoint x: 344, startPoint y: 235, endPoint x: 236, endPoint y: 233, distance: 107.4
click at [236, 233] on h4 "User without image" at bounding box center [464, 234] width 461 height 16
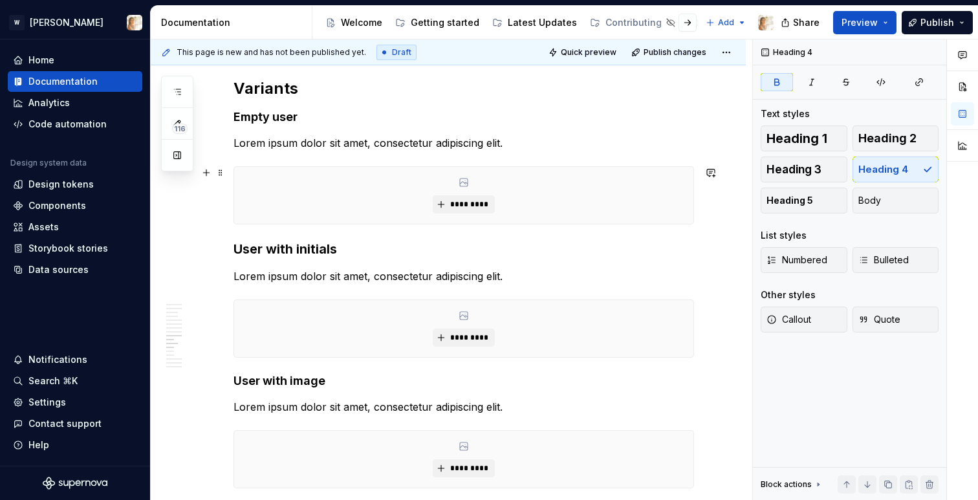
scroll to position [2171, 0]
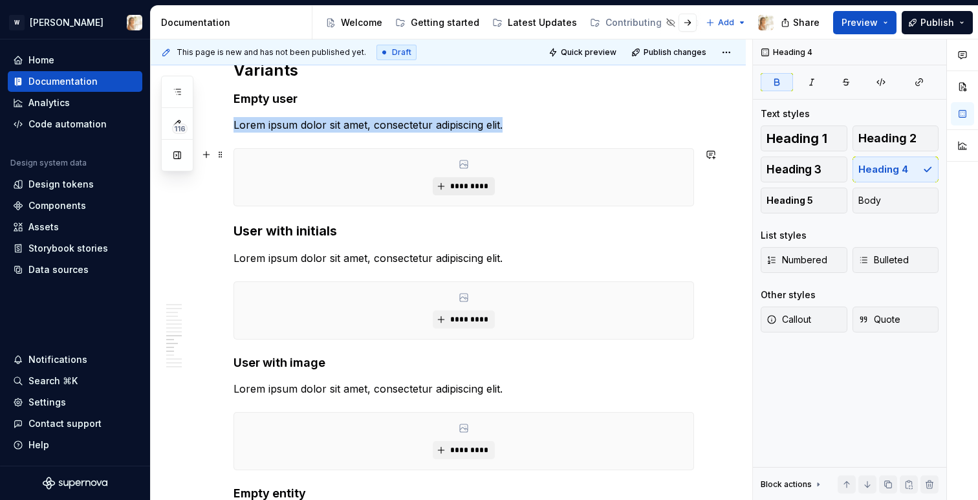
click at [476, 179] on button "*********" at bounding box center [463, 186] width 61 height 18
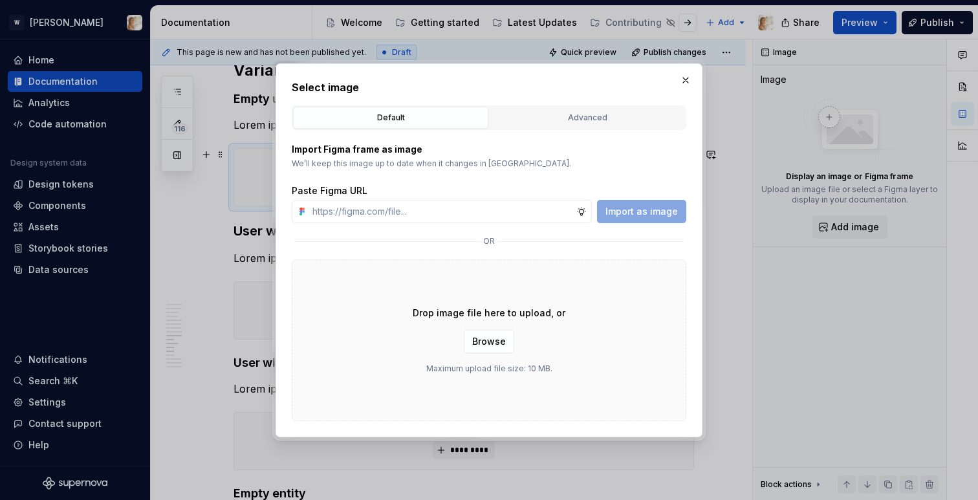
type textarea "*"
type input "[URL][DOMAIN_NAME]"
click at [617, 213] on span "Import as image" at bounding box center [642, 211] width 72 height 13
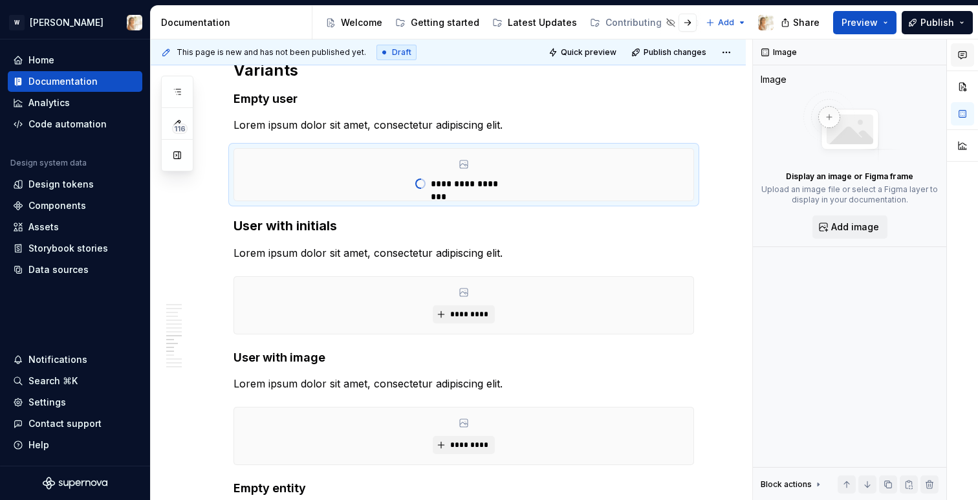
type textarea "*"
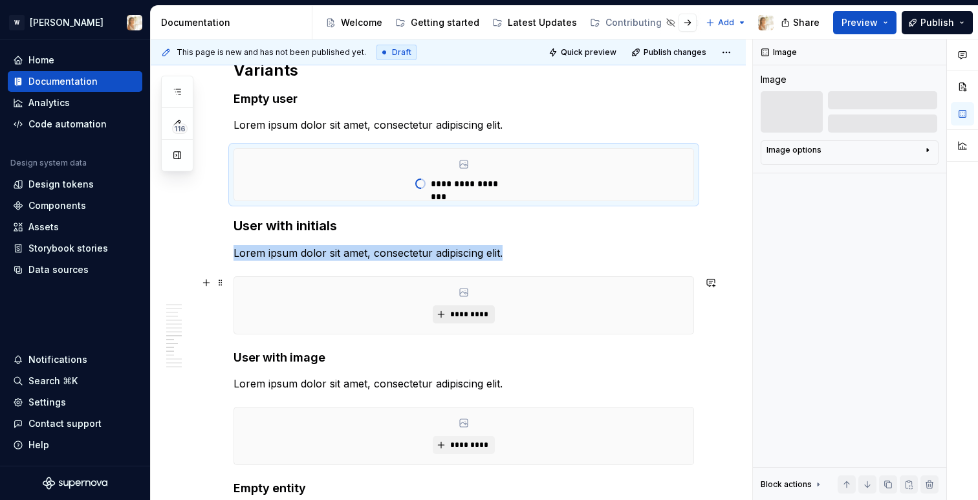
click at [472, 313] on span "*********" at bounding box center [468, 314] width 39 height 10
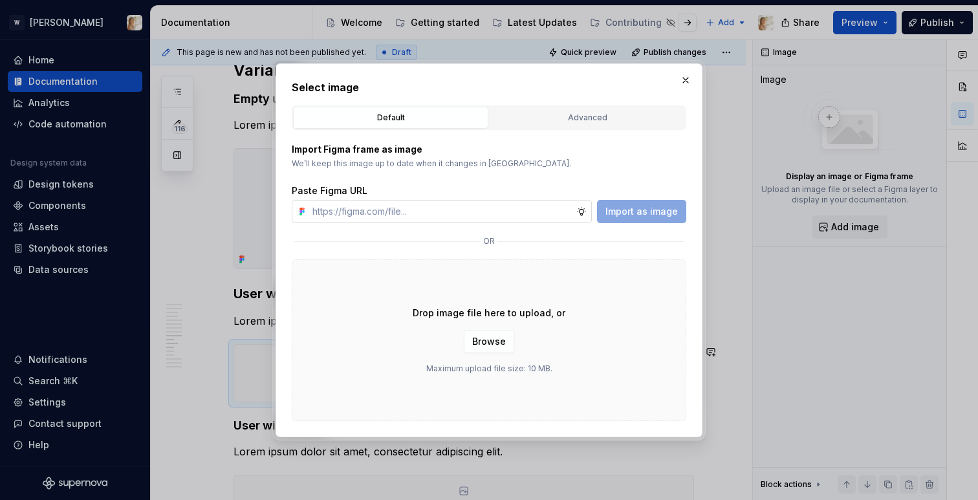
click at [455, 208] on input "text" at bounding box center [441, 211] width 269 height 23
type input "[URL][DOMAIN_NAME]"
click at [653, 208] on span "Import as image" at bounding box center [642, 211] width 72 height 13
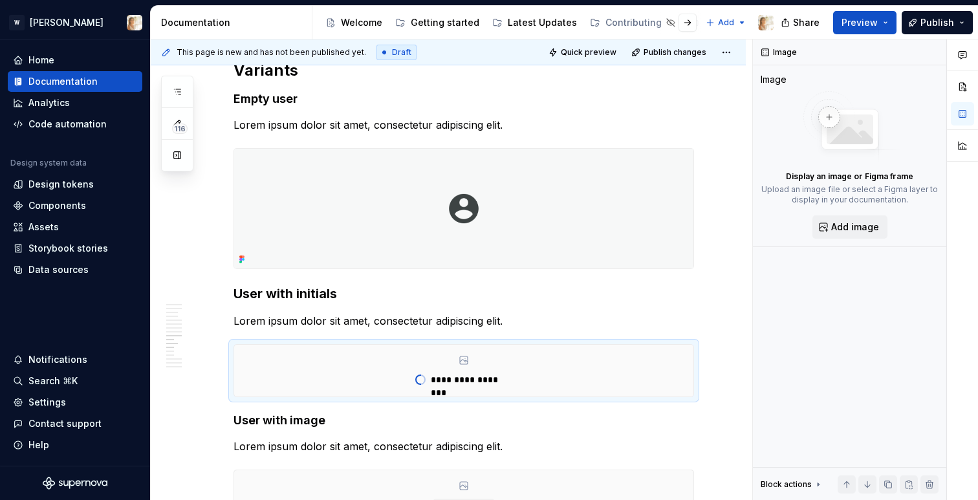
type textarea "*"
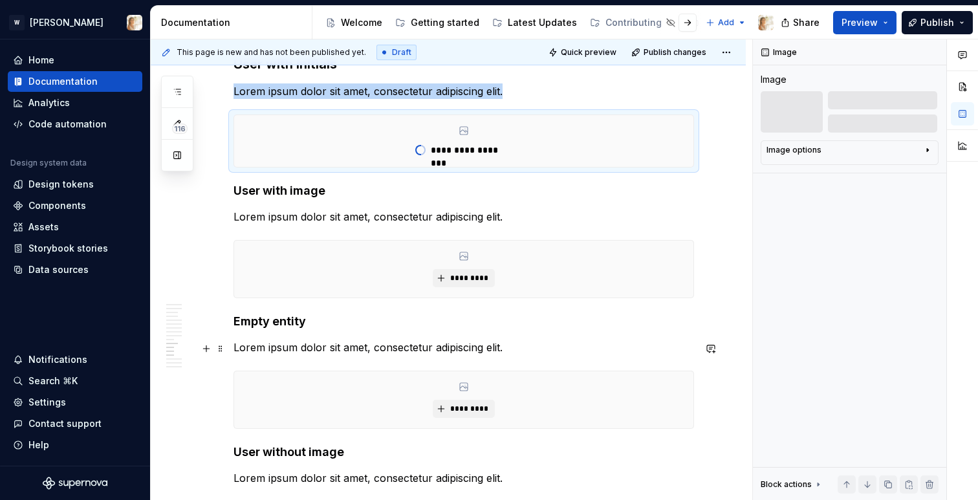
scroll to position [2410, 0]
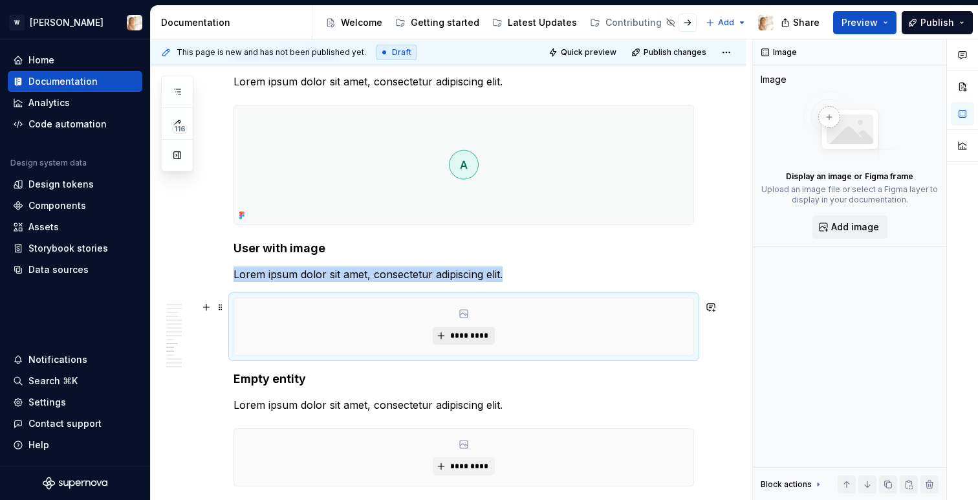
click at [466, 337] on span "*********" at bounding box center [468, 336] width 39 height 10
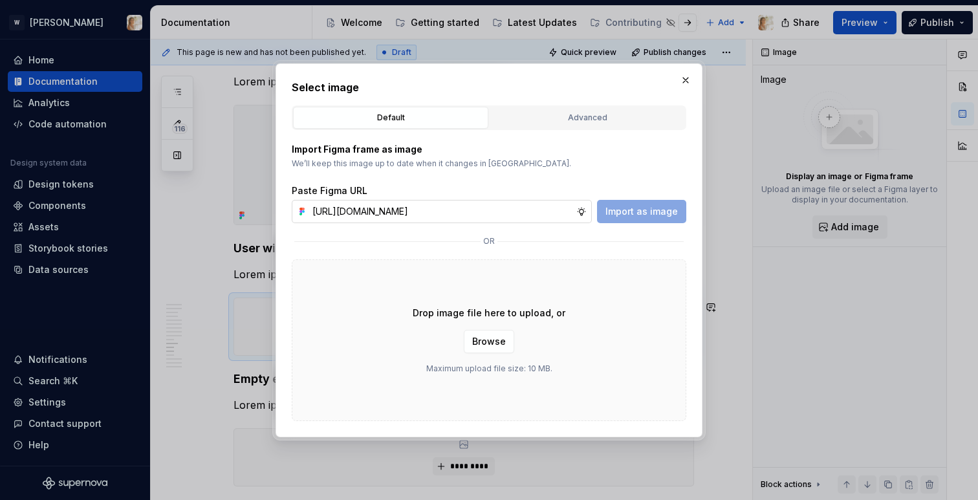
scroll to position [0, 265]
type input "[URL][DOMAIN_NAME]"
click at [636, 205] on span "Import as image" at bounding box center [642, 211] width 72 height 13
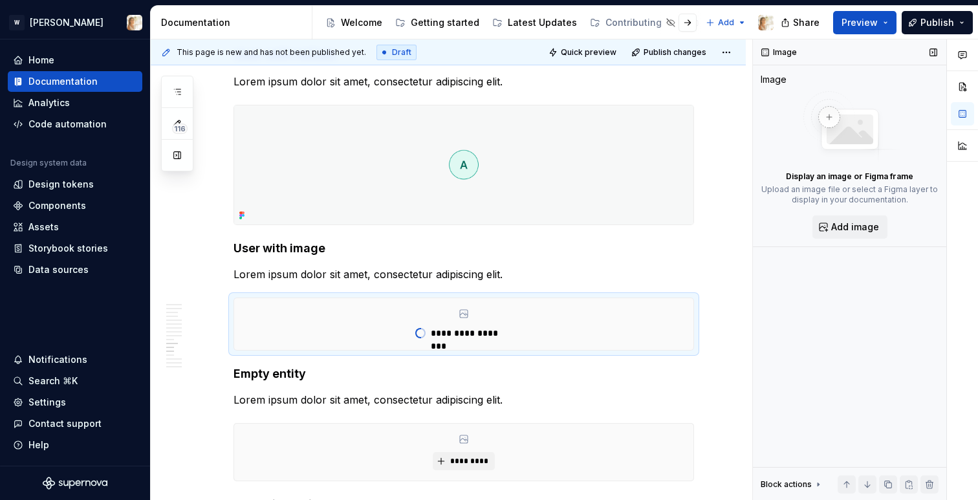
type textarea "*"
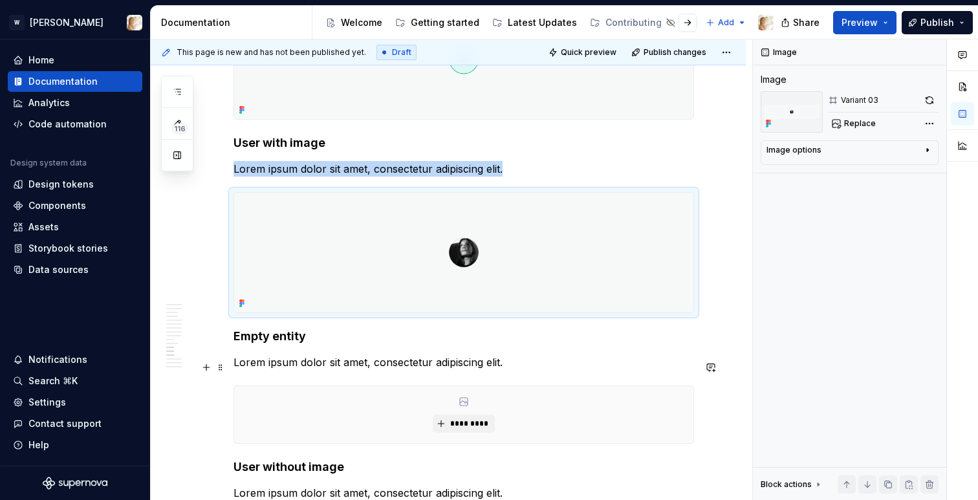
scroll to position [2588, 0]
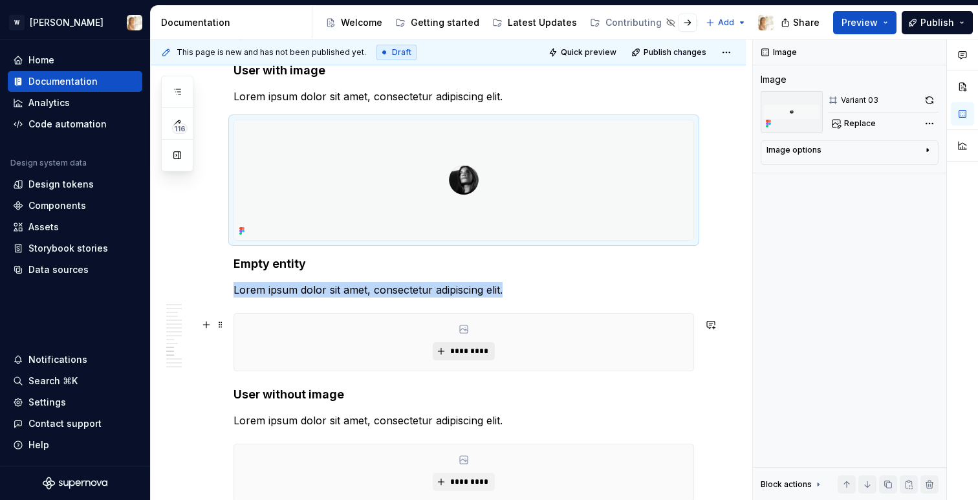
click at [461, 360] on button "*********" at bounding box center [463, 351] width 61 height 18
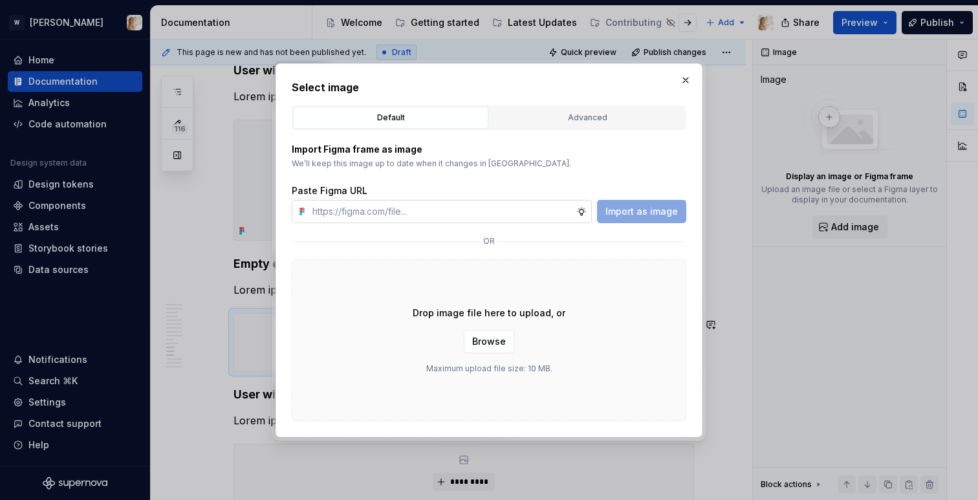
click at [408, 215] on input "text" at bounding box center [441, 211] width 269 height 23
type input "[URL][DOMAIN_NAME]"
click at [669, 213] on span "Import as image" at bounding box center [642, 211] width 72 height 13
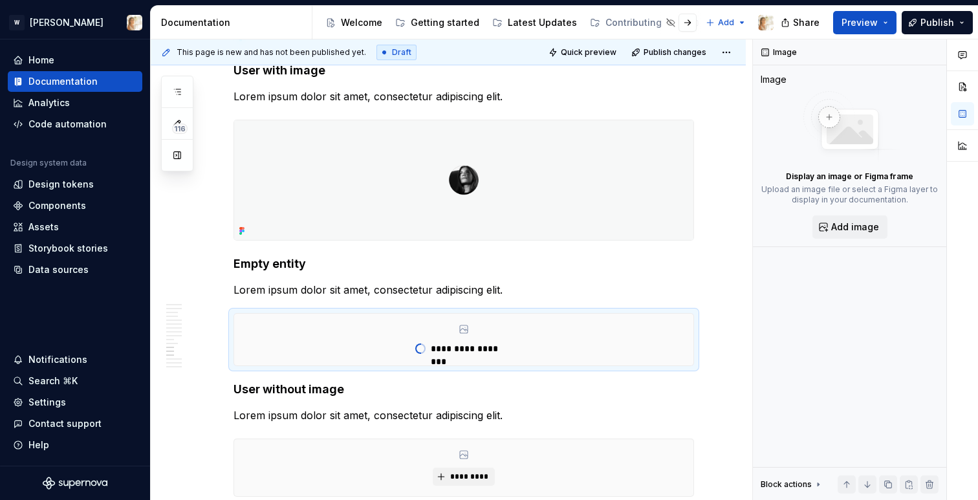
type textarea "*"
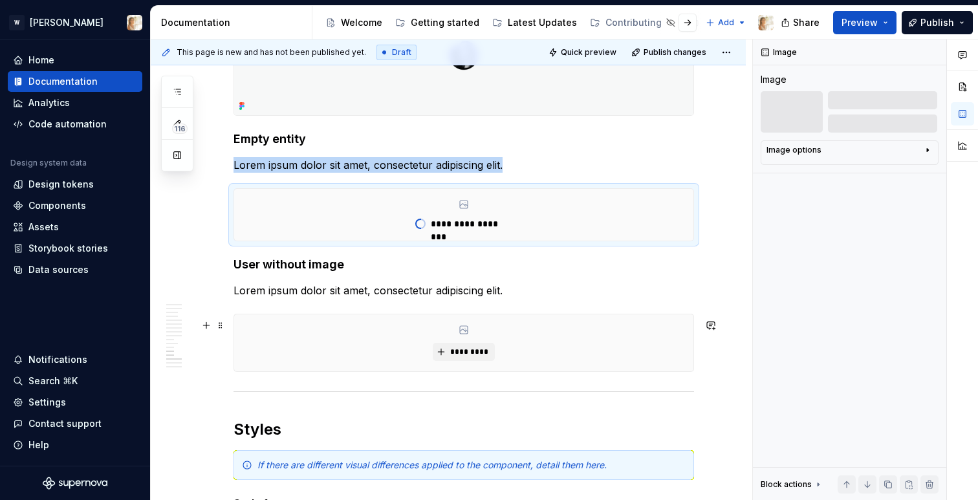
scroll to position [2771, 0]
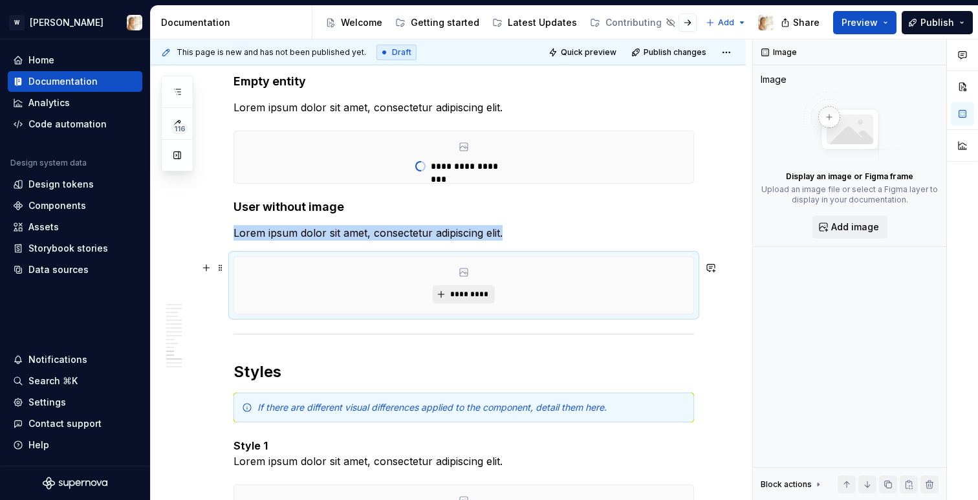
click at [459, 297] on span "*********" at bounding box center [468, 294] width 39 height 10
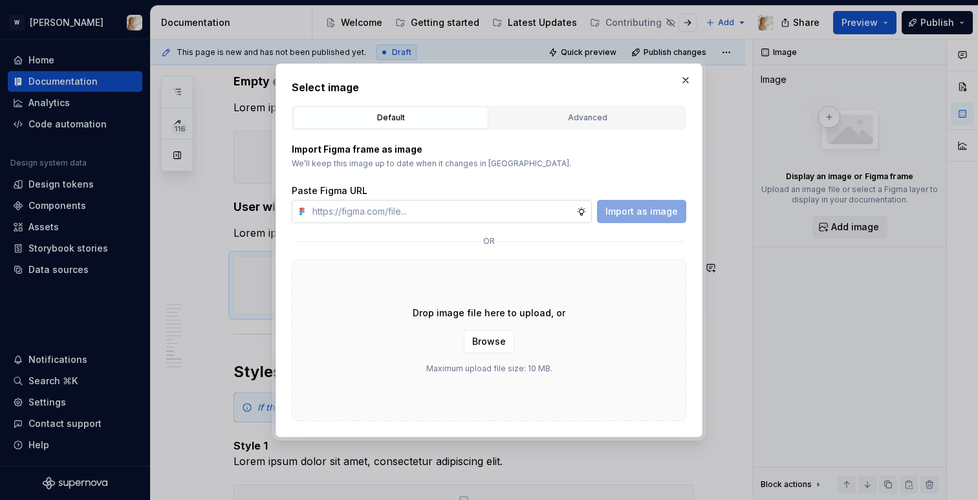
click at [429, 208] on input "text" at bounding box center [441, 211] width 269 height 23
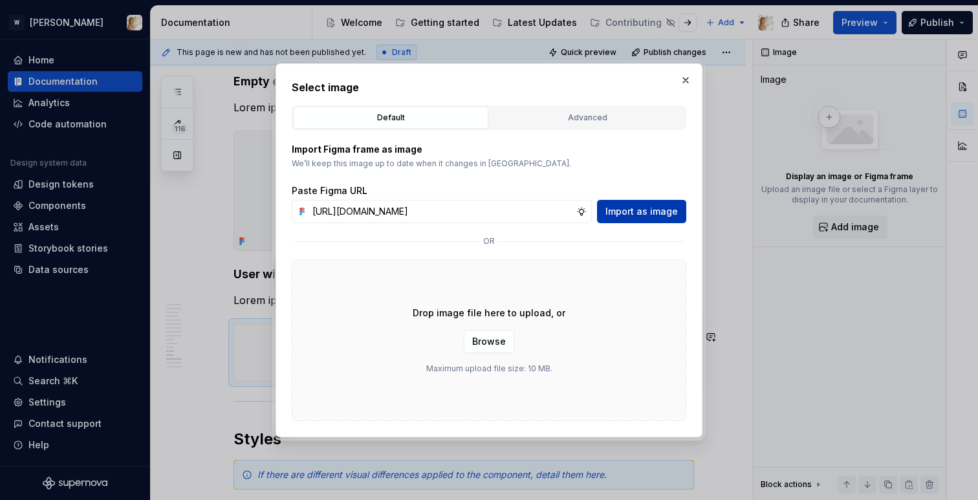
type input "[URL][DOMAIN_NAME]"
click at [653, 216] on span "Import as image" at bounding box center [642, 211] width 72 height 13
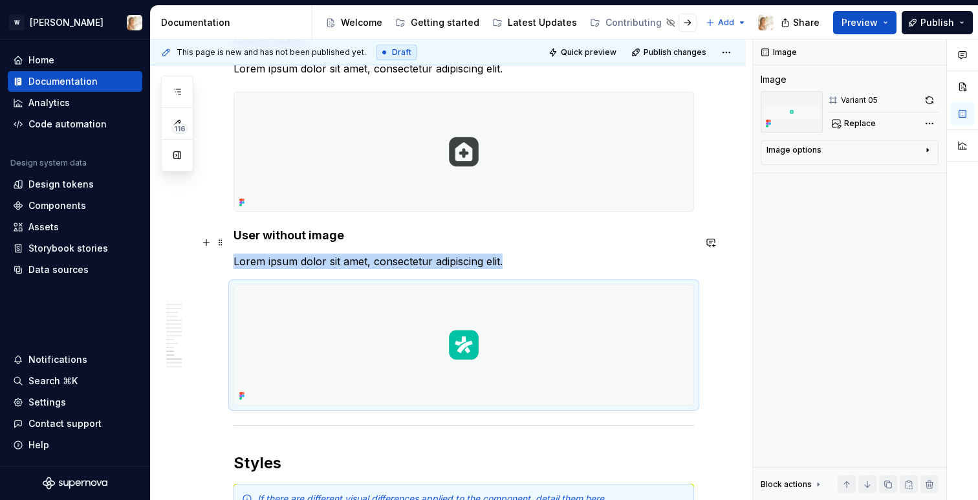
scroll to position [2813, 0]
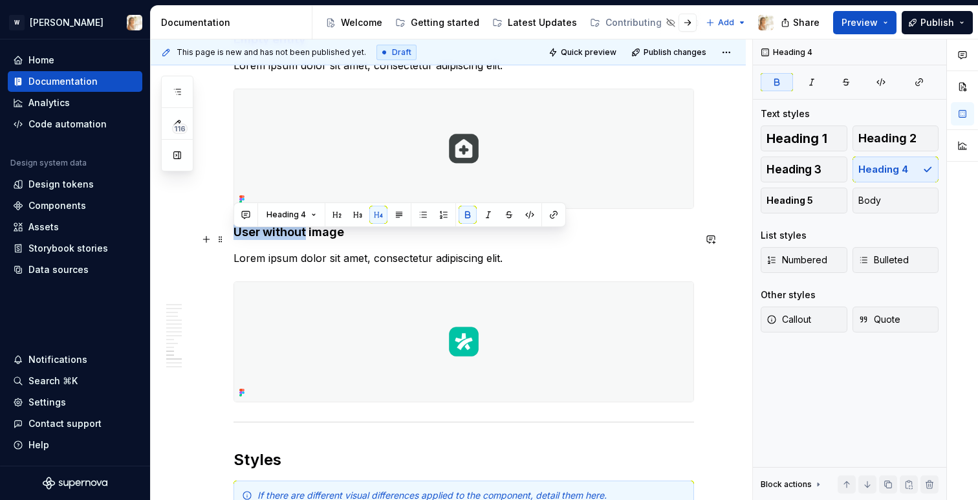
drag, startPoint x: 304, startPoint y: 241, endPoint x: 236, endPoint y: 236, distance: 68.1
click at [236, 236] on strong "User without image" at bounding box center [289, 232] width 111 height 14
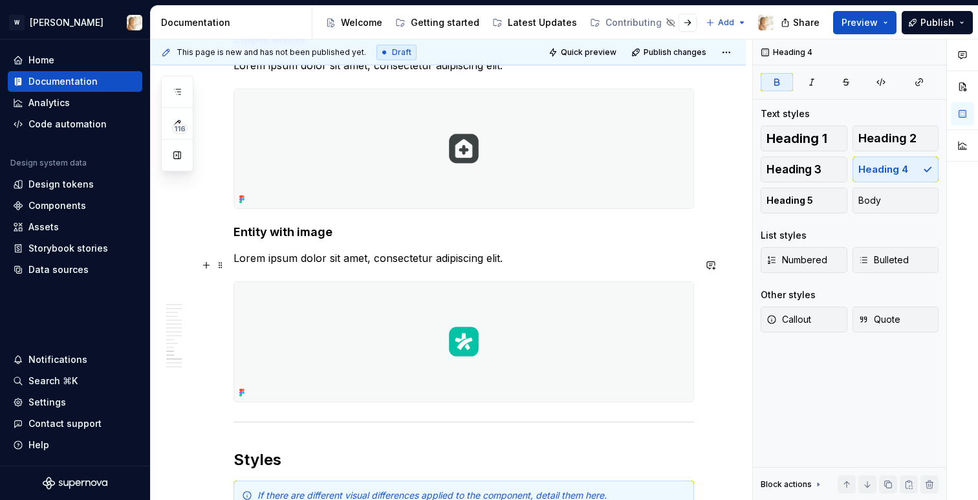
click at [489, 266] on p "Lorem ipsum dolor sit amet, consectetur adipiscing elit." at bounding box center [464, 258] width 461 height 16
type textarea "*"
